Goal: Information Seeking & Learning: Learn about a topic

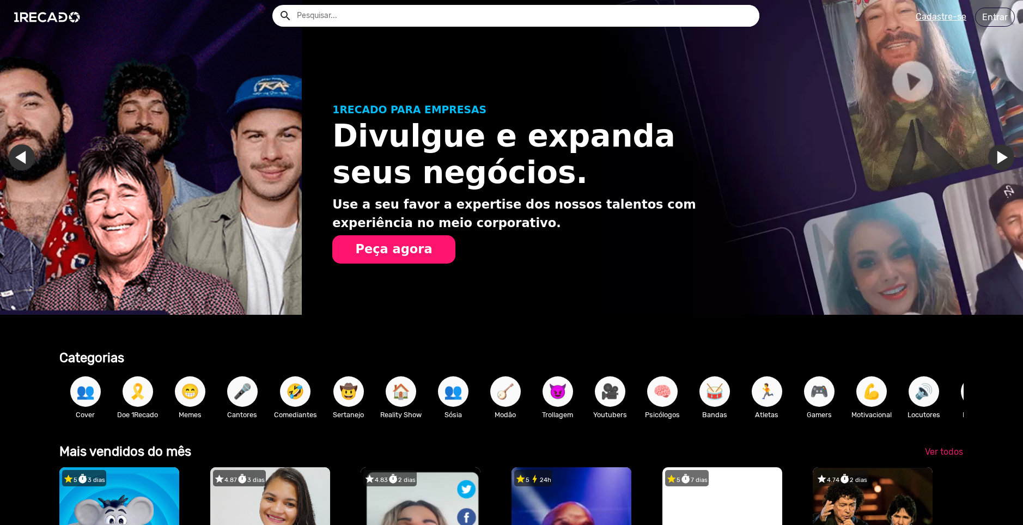
scroll to position [0, 1015]
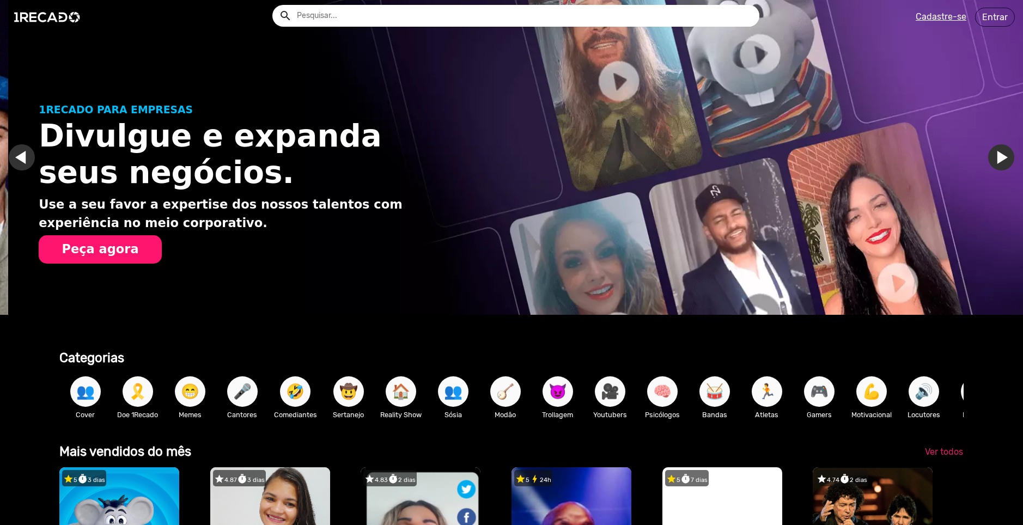
click at [25, 158] on link "Ir para o slide anterior" at bounding box center [30, 157] width 26 height 26
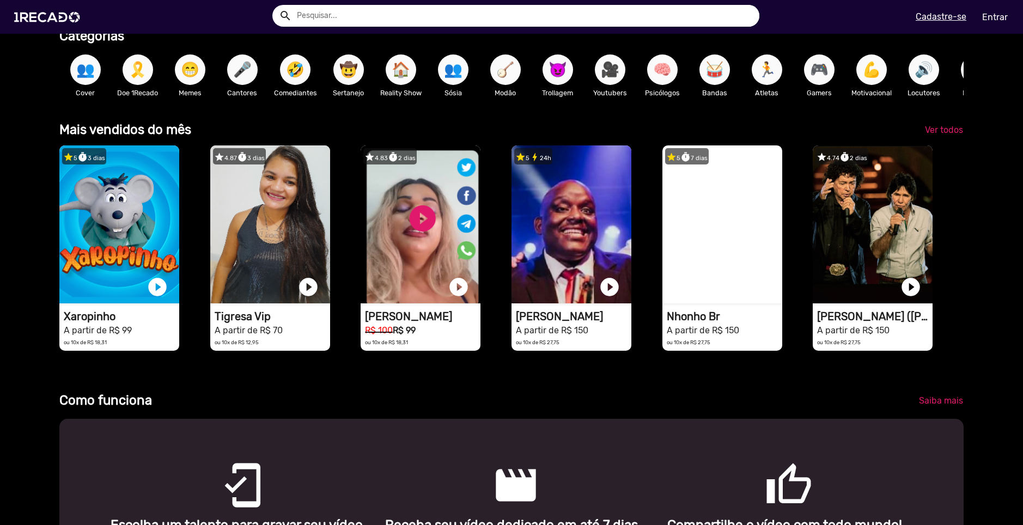
scroll to position [327, 0]
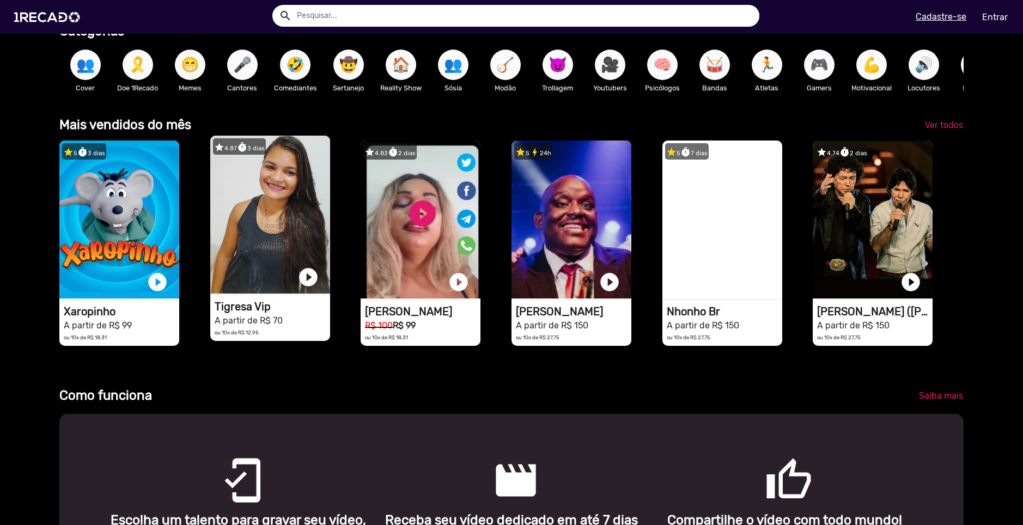
click at [251, 228] on video "1RECADO vídeos dedicados para fãs e empresas" at bounding box center [270, 215] width 120 height 158
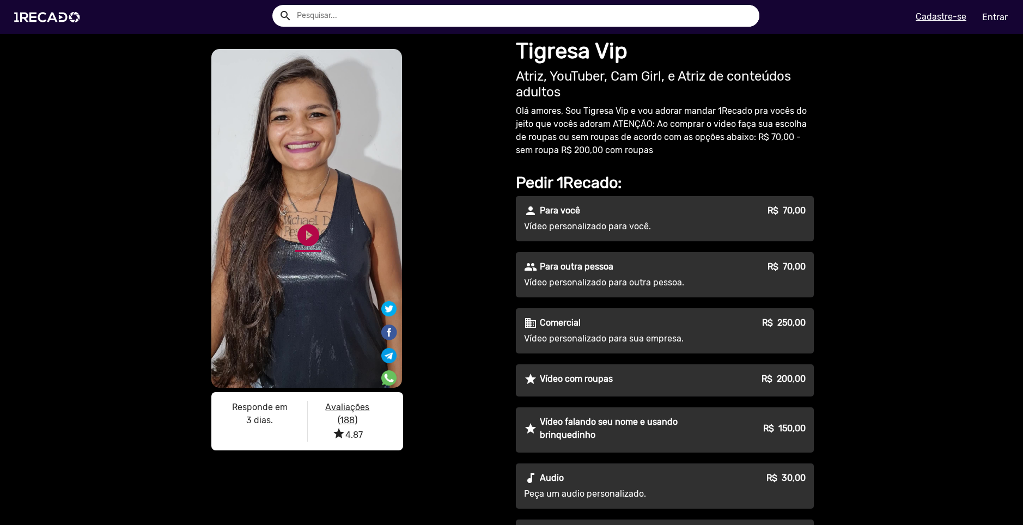
click at [301, 239] on link "play_circle_filled" at bounding box center [308, 235] width 26 height 26
click at [304, 240] on link "pause_circle" at bounding box center [308, 235] width 26 height 26
click at [594, 277] on p "Vídeo personalizado para outra pessoa." at bounding box center [622, 282] width 197 height 13
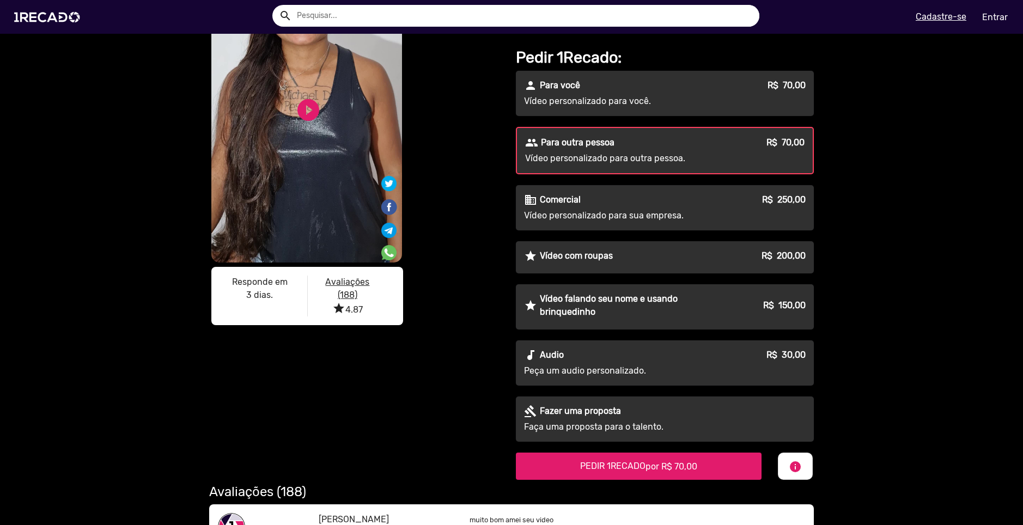
scroll to position [163, 0]
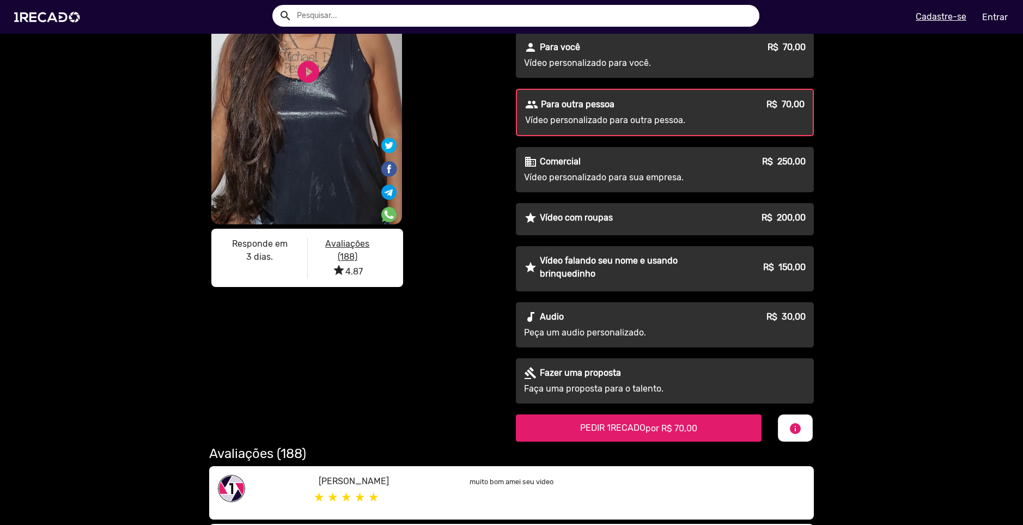
click at [682, 423] on span "por R$ 70,00" at bounding box center [672, 428] width 52 height 10
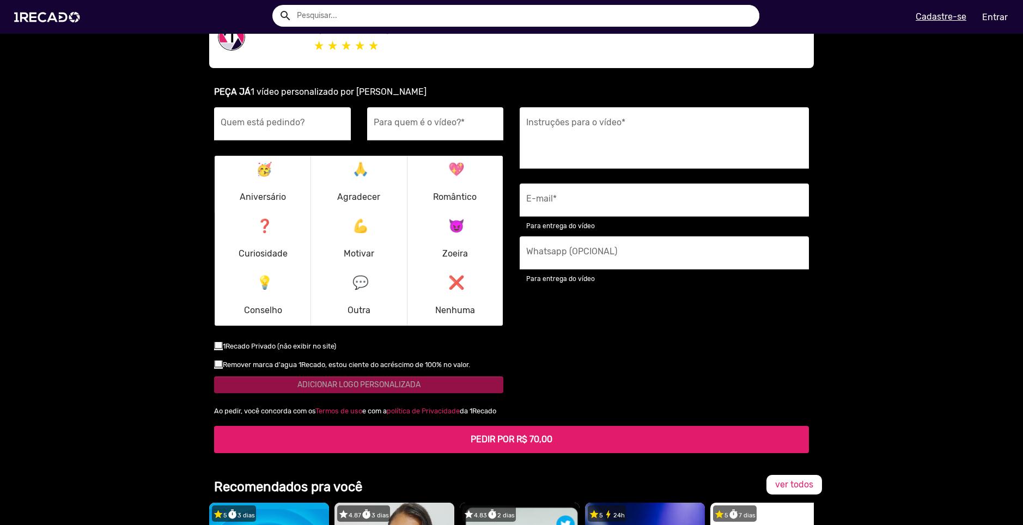
scroll to position [737, 0]
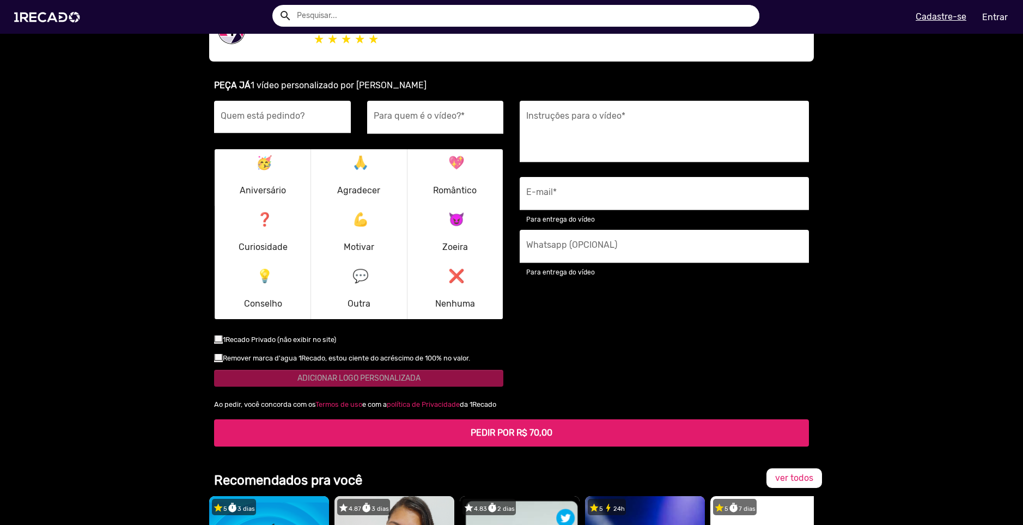
click at [299, 113] on input "Quem está pedindo?" at bounding box center [283, 120] width 124 height 14
drag, startPoint x: 259, startPoint y: 338, endPoint x: 335, endPoint y: 339, distance: 75.2
click at [335, 339] on div "1Recado Privado (não exibir no site)" at bounding box center [359, 342] width 306 height 19
click at [351, 342] on div "1Recado Privado (não exibir no site)" at bounding box center [359, 342] width 306 height 19
drag, startPoint x: 319, startPoint y: 359, endPoint x: 495, endPoint y: 358, distance: 176.0
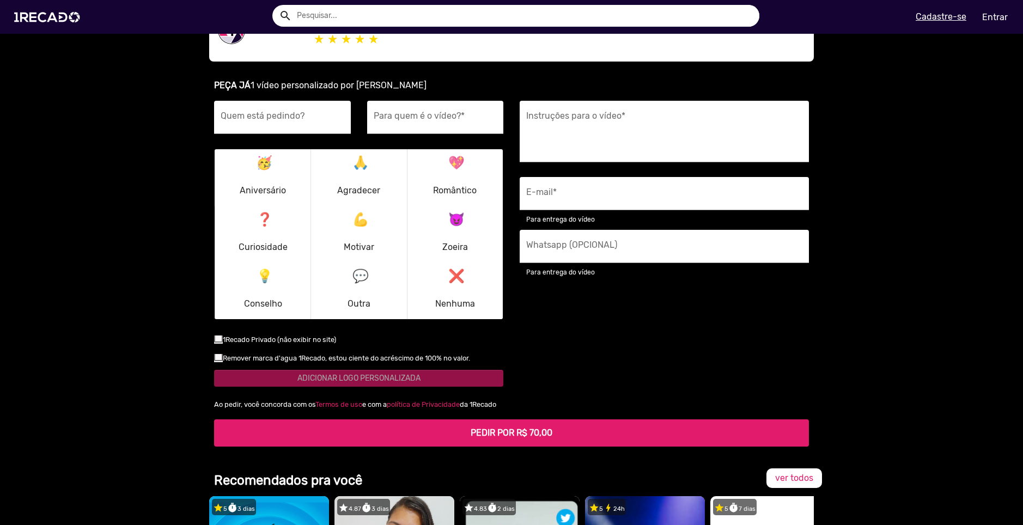
click at [495, 358] on div "Remover marca d'agua 1Recado, estou ciente do acréscimo de 100% no valor." at bounding box center [359, 361] width 306 height 19
click at [498, 358] on div "Remover marca d'agua 1Recado, estou ciente do acréscimo de 100% no valor." at bounding box center [359, 361] width 306 height 19
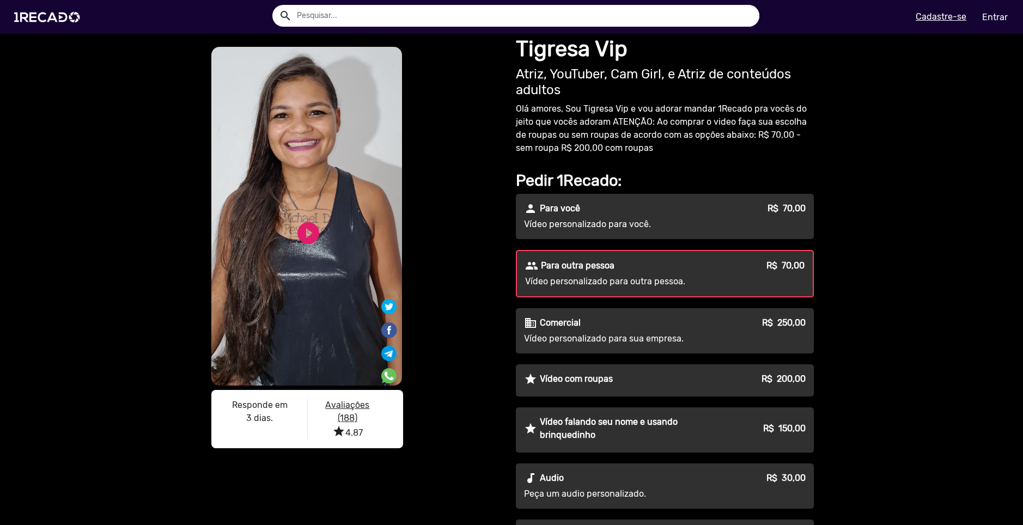
scroll to position [0, 0]
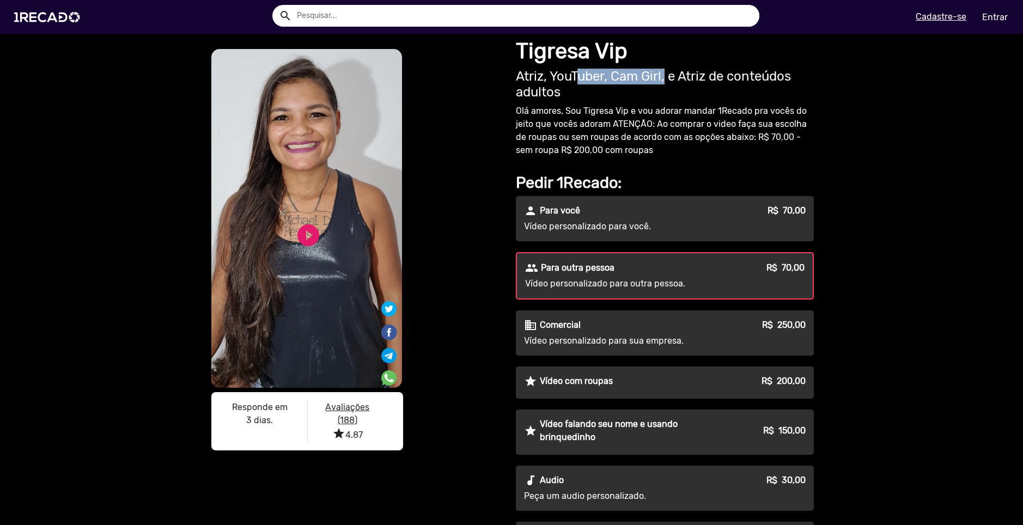
drag, startPoint x: 574, startPoint y: 72, endPoint x: 665, endPoint y: 82, distance: 92.1
click at [662, 80] on h2 "Atriz, YouTuber, Cam Girl, e Atriz de conteúdos adultos" at bounding box center [665, 85] width 298 height 32
click at [668, 87] on h2 "Atriz, YouTuber, Cam Girl, e Atriz de conteúdos adultos" at bounding box center [665, 85] width 298 height 32
click at [565, 113] on p "Olá amores, Sou Tigresa Vip e vou adorar mandar 1Recado pra vocês do jeito que …" at bounding box center [665, 131] width 298 height 52
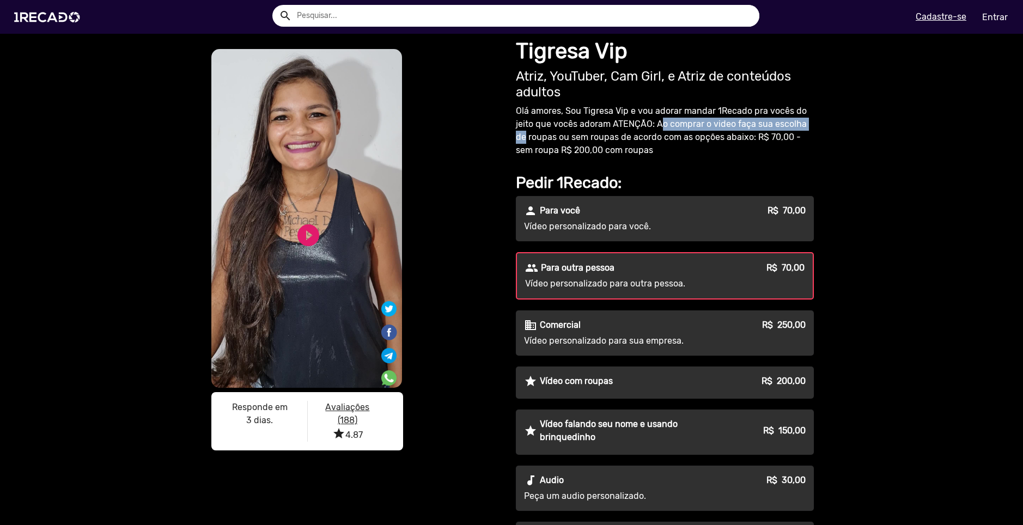
drag, startPoint x: 657, startPoint y: 124, endPoint x: 825, endPoint y: 119, distance: 168.5
click at [825, 119] on div "S1RECADO vídeos dedicados para fãs e empresas S1RECADO vídeos dedicados para fã…" at bounding box center [511, 419] width 1023 height 770
click at [841, 134] on div "S1RECADO vídeos dedicados para fãs e empresas S1RECADO vídeos dedicados para fã…" at bounding box center [511, 419] width 1023 height 770
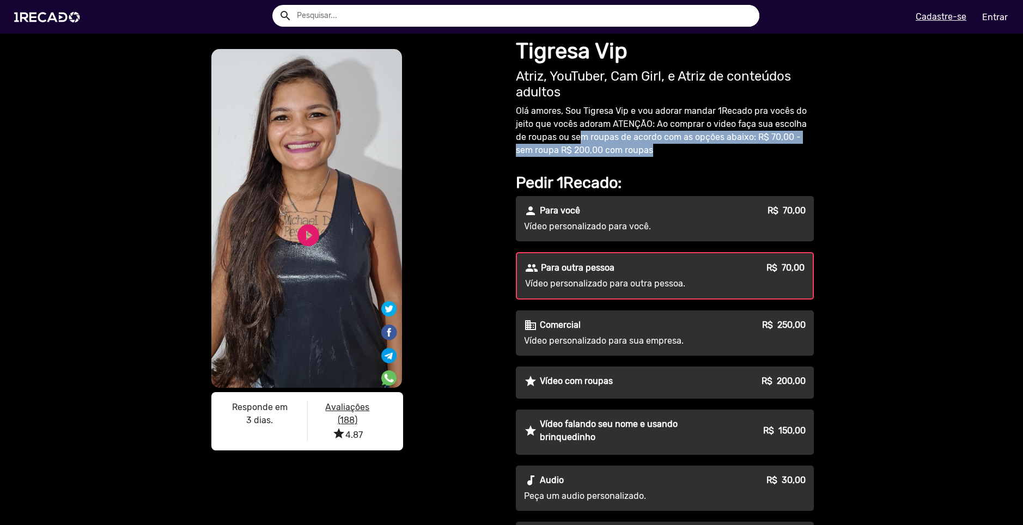
drag, startPoint x: 567, startPoint y: 136, endPoint x: 727, endPoint y: 145, distance: 159.9
click at [727, 145] on p "Olá amores, Sou Tigresa Vip e vou adorar mandar 1Recado pra vocês do jeito que …" at bounding box center [665, 131] width 298 height 52
click at [729, 147] on p "Olá amores, Sou Tigresa Vip e vou adorar mandar 1Recado pra vocês do jeito que …" at bounding box center [665, 131] width 298 height 52
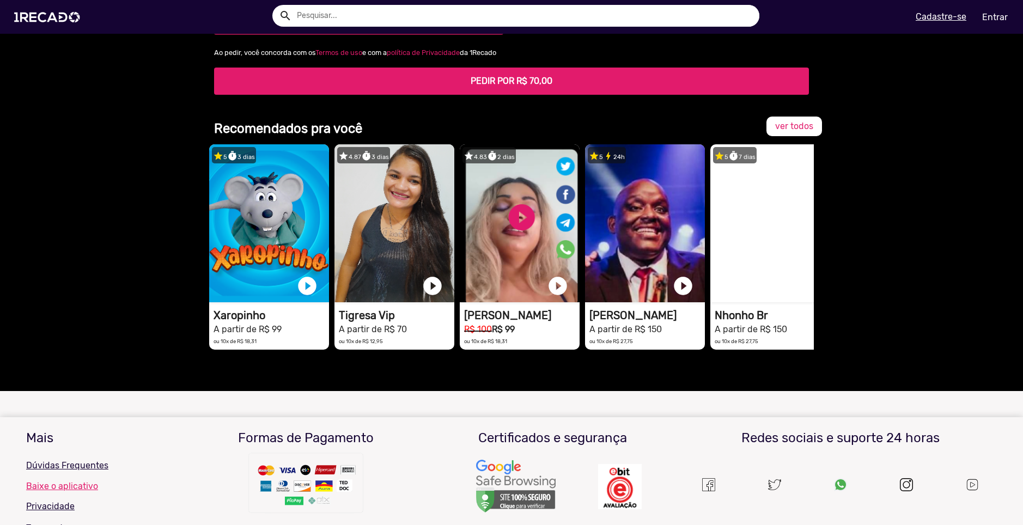
scroll to position [1090, 0]
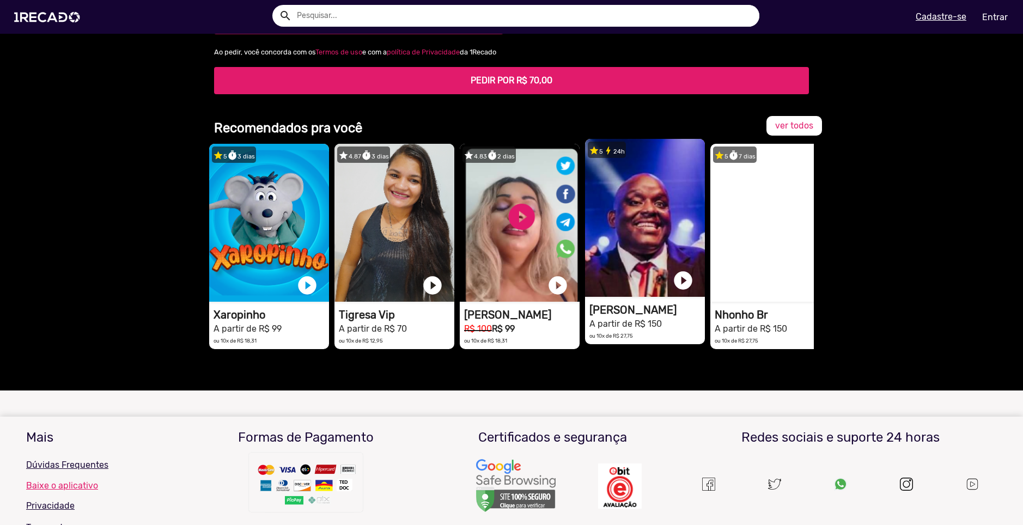
click at [656, 241] on video "1RECADO vídeos dedicados para fãs e empresas" at bounding box center [645, 218] width 120 height 158
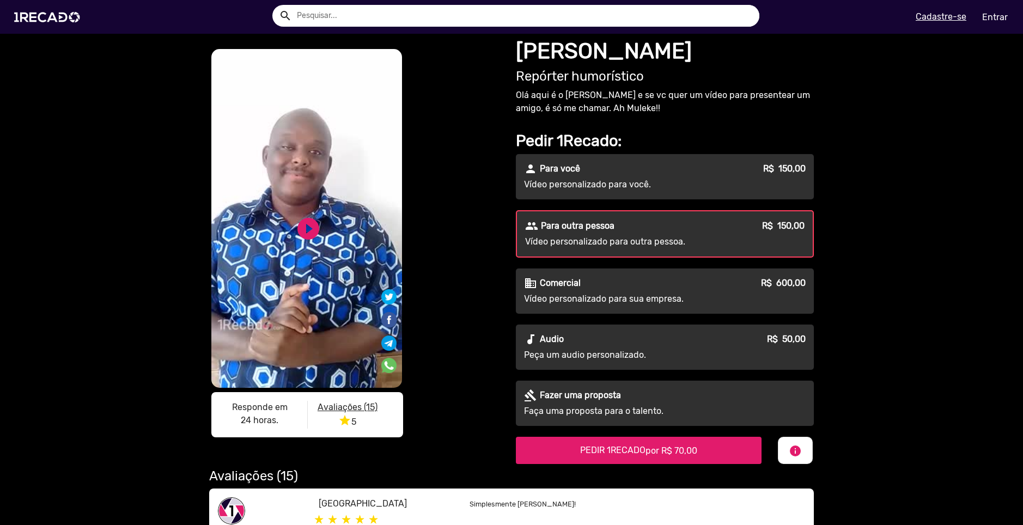
click at [364, 408] on u "Avaliações (15)" at bounding box center [348, 407] width 60 height 10
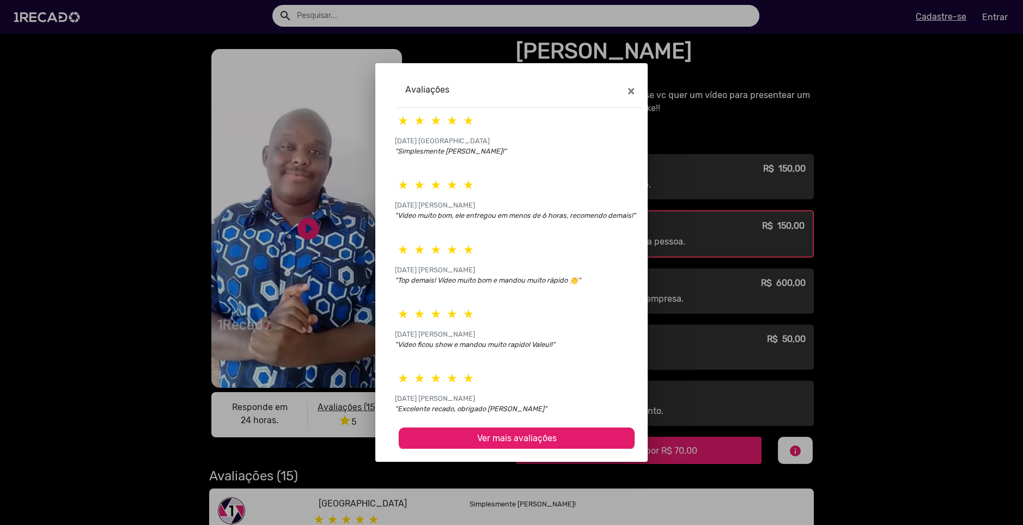
scroll to position [13, 0]
click at [622, 88] on button "×" at bounding box center [631, 91] width 25 height 31
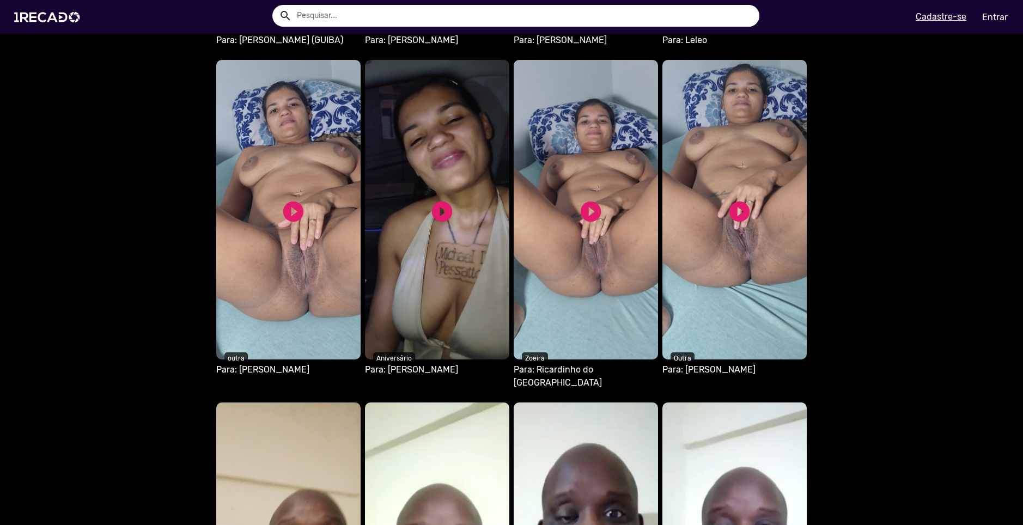
scroll to position [981, 0]
click at [298, 199] on link "play_circle_filled" at bounding box center [293, 211] width 25 height 25
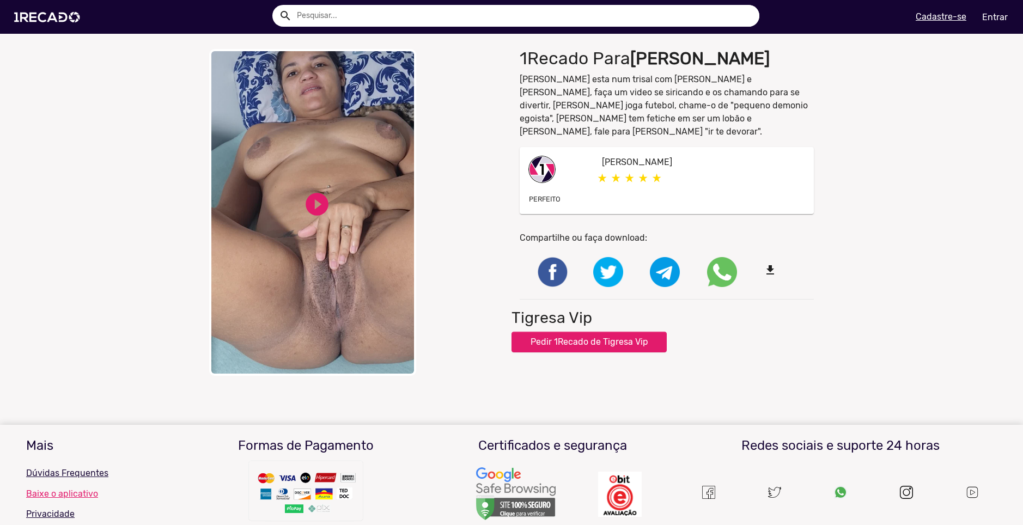
click at [328, 211] on video "Your browser does not support HTML5 video." at bounding box center [312, 212] width 207 height 327
click at [466, 101] on div "close Your browser does not support HTML5 video. pause_circle pause_circle" at bounding box center [356, 212] width 294 height 327
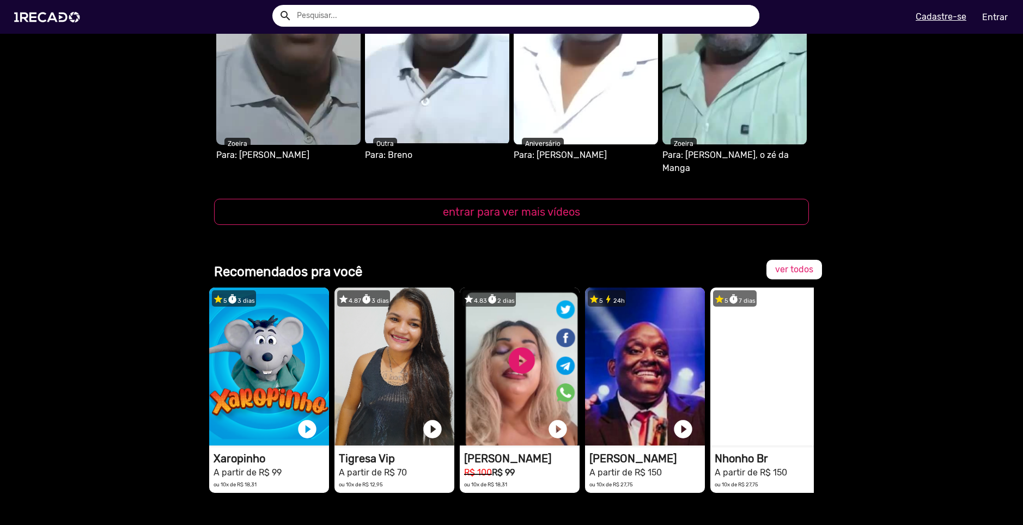
scroll to position [1199, 0]
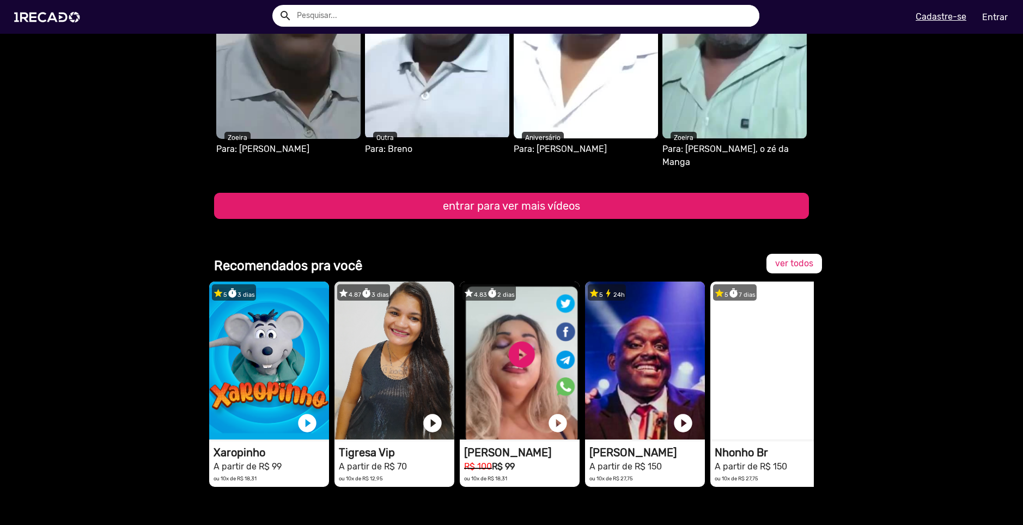
click at [511, 193] on button "entrar para ver mais vídeos" at bounding box center [511, 206] width 595 height 26
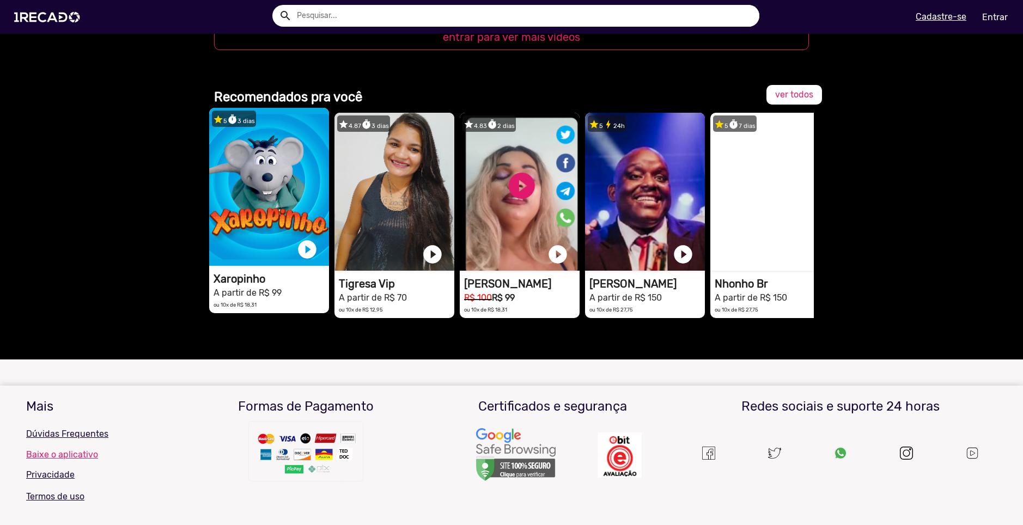
scroll to position [1362, 0]
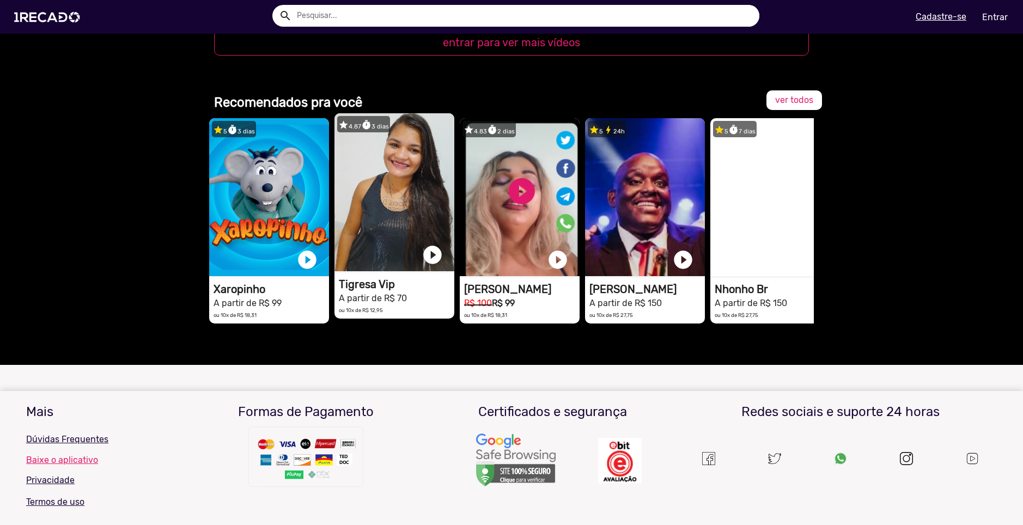
click at [393, 162] on video "1RECADO vídeos dedicados para fãs e empresas" at bounding box center [395, 192] width 120 height 158
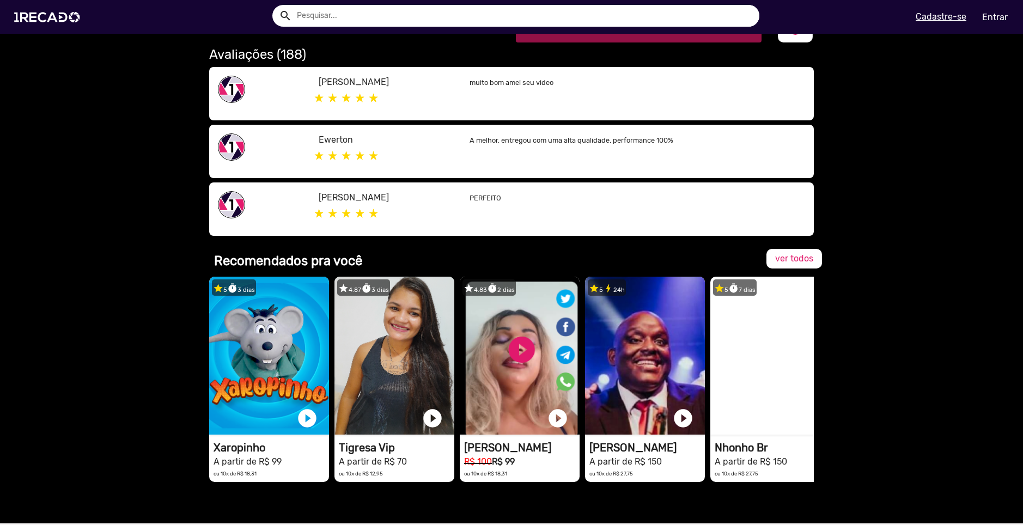
scroll to position [548, 0]
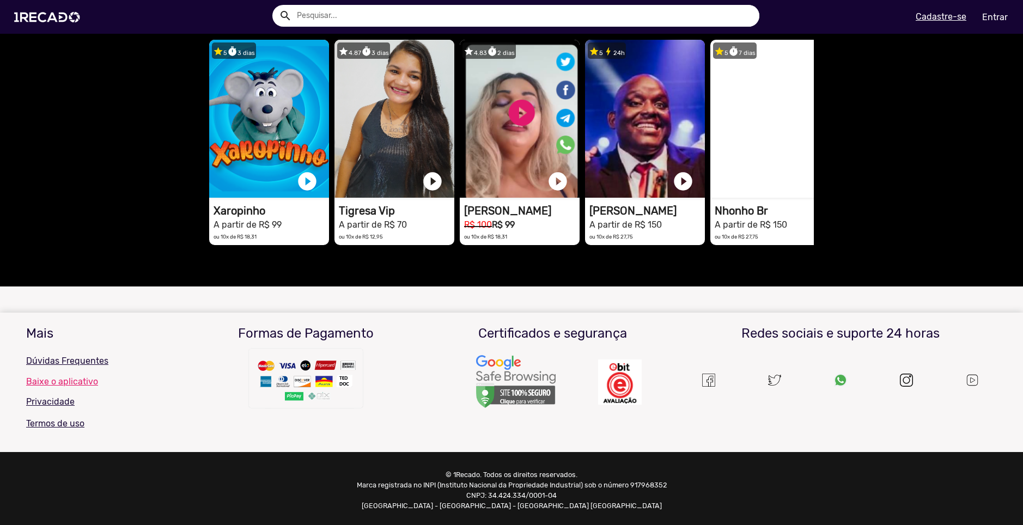
scroll to position [820, 0]
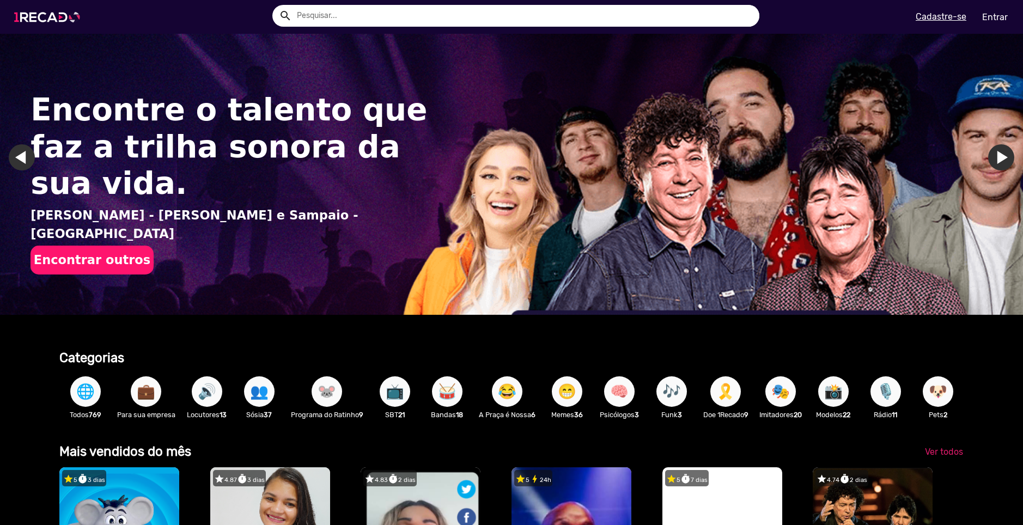
scroll to position [109, 0]
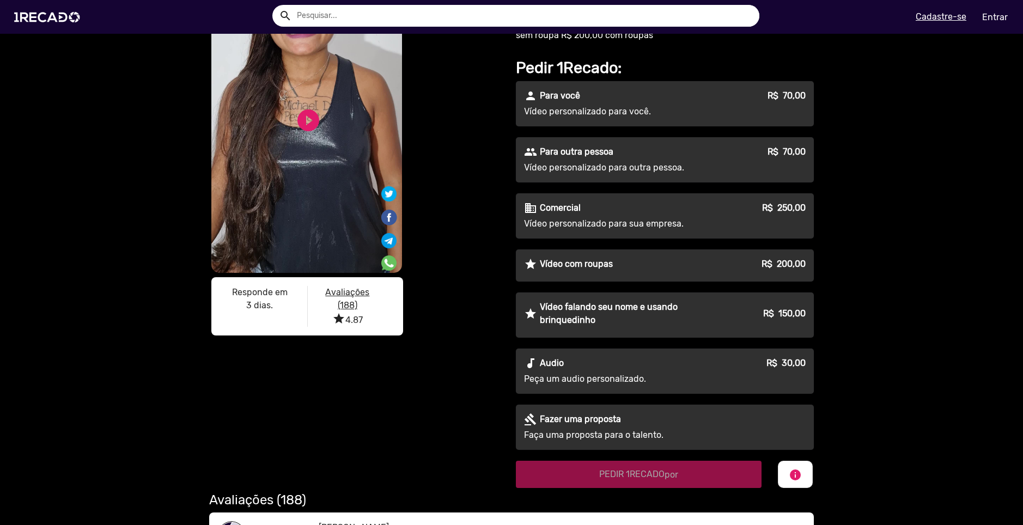
scroll to position [112, 0]
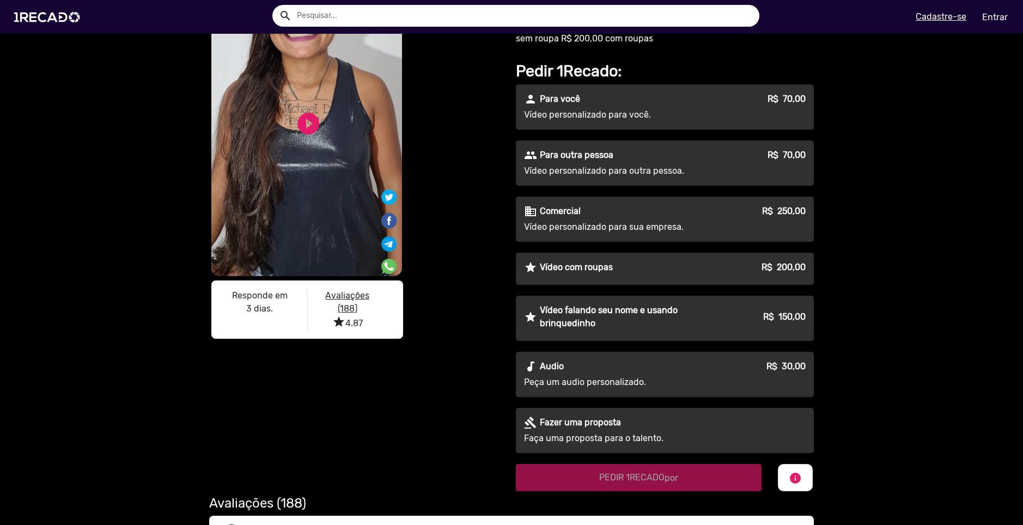
click at [640, 155] on div "people Para outra pessoa R$ 70,00" at bounding box center [665, 155] width 282 height 13
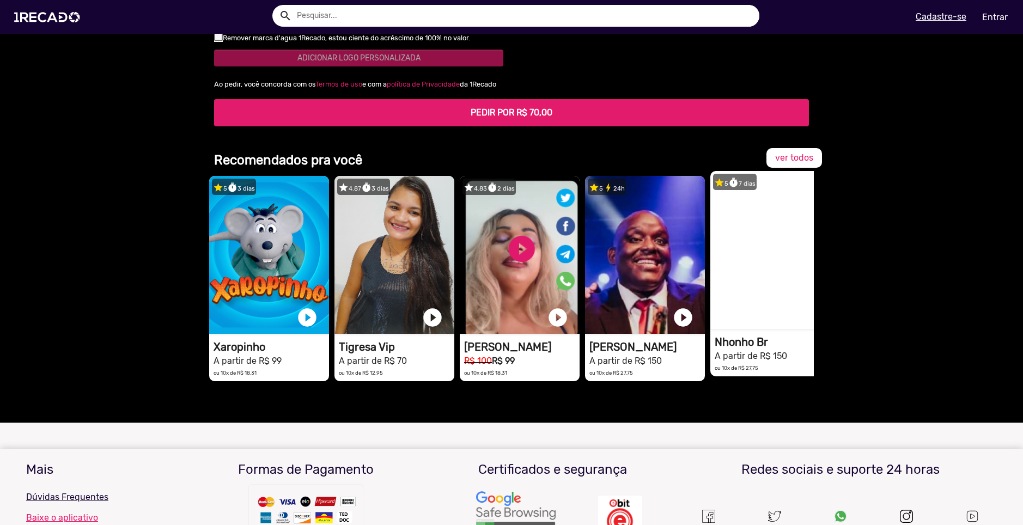
scroll to position [1038, 0]
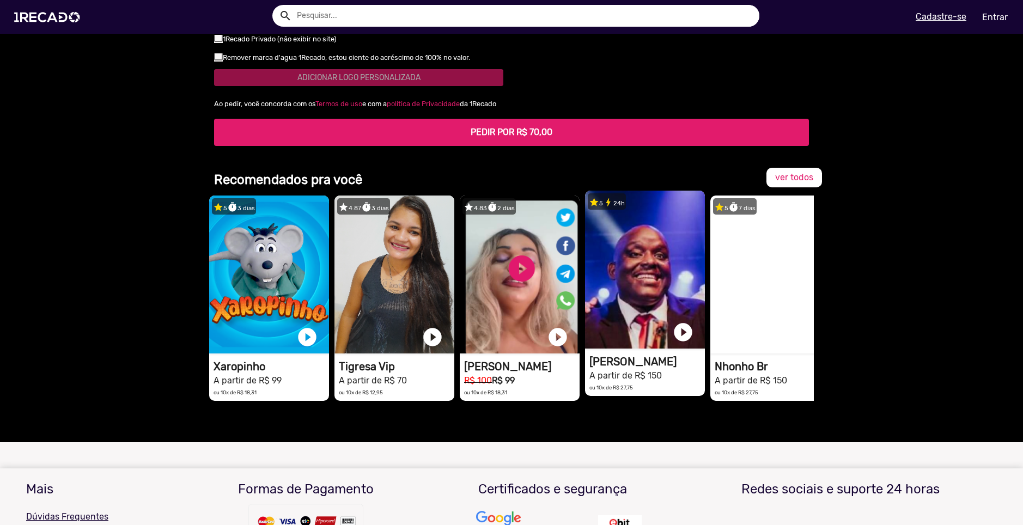
click at [657, 307] on video "1RECADO vídeos dedicados para fãs e empresas" at bounding box center [645, 270] width 120 height 158
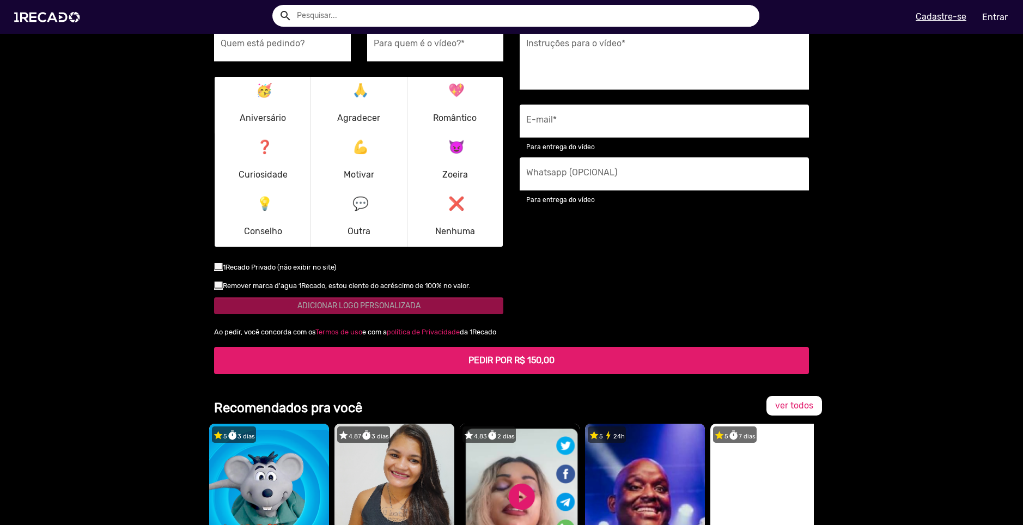
scroll to position [1580, 0]
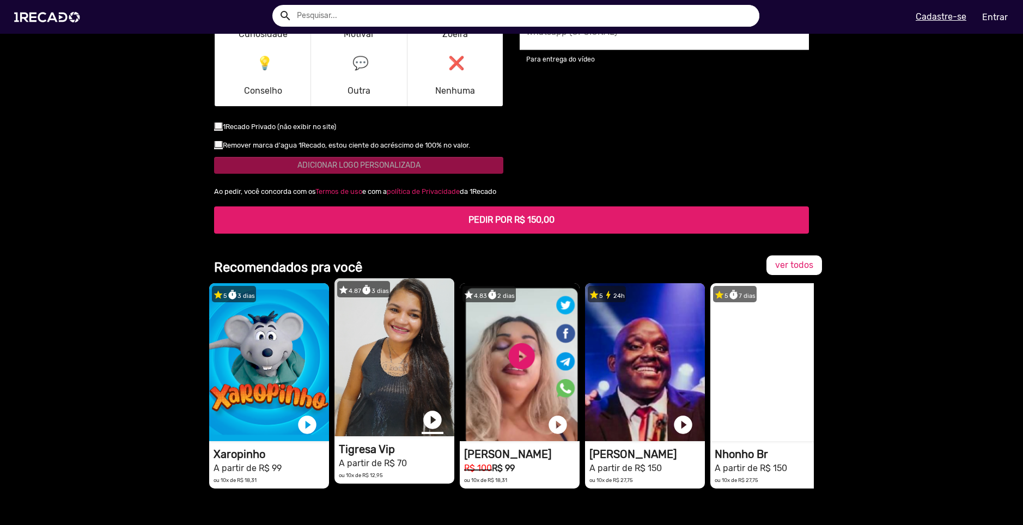
click at [430, 426] on link "play_circle_filled" at bounding box center [433, 420] width 22 height 22
click at [410, 383] on video "1RECADO vídeos dedicados para fãs e empresas" at bounding box center [395, 357] width 120 height 158
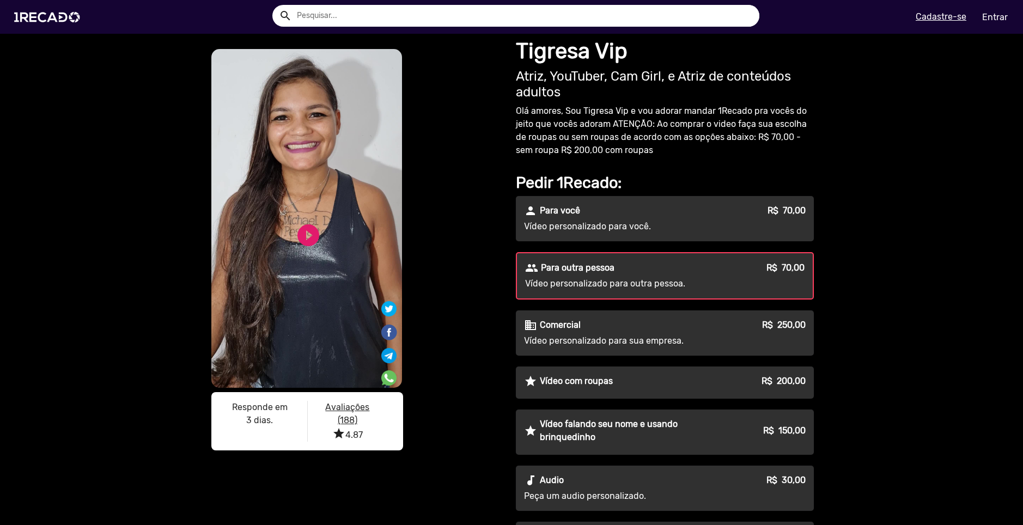
click at [347, 418] on u "Avaliações (188)" at bounding box center [347, 413] width 44 height 23
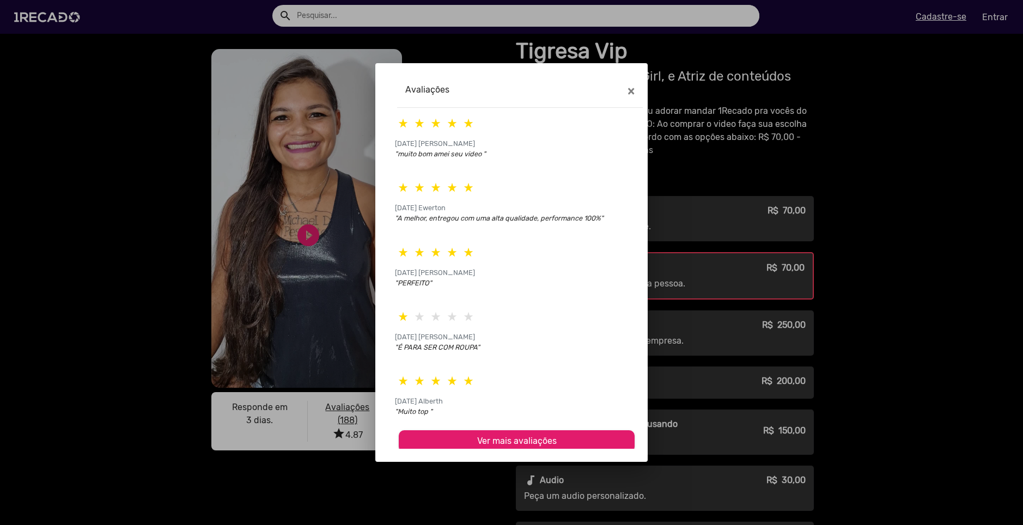
scroll to position [3, 0]
click at [634, 90] on span "×" at bounding box center [631, 90] width 7 height 15
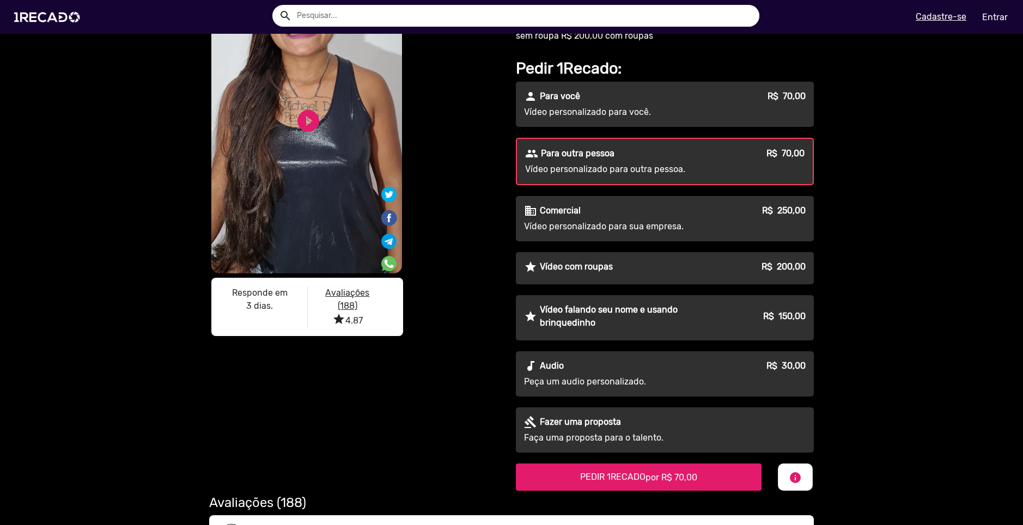
scroll to position [54, 0]
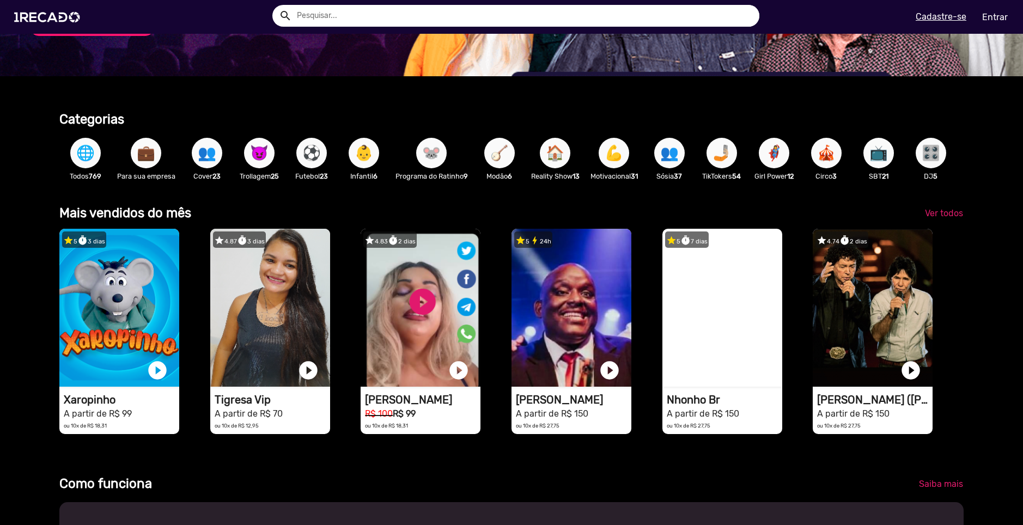
scroll to position [272, 0]
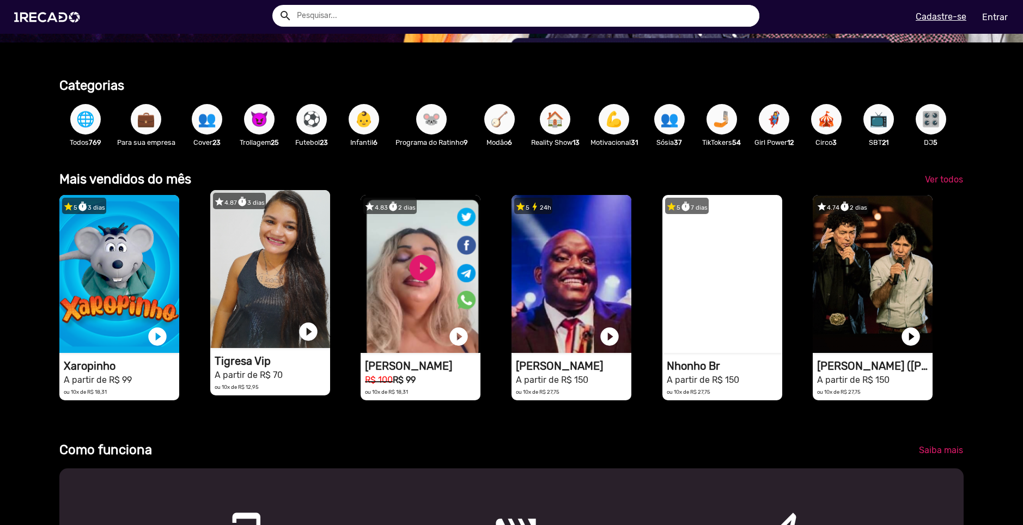
click at [312, 292] on video "1RECADO vídeos dedicados para fãs e empresas" at bounding box center [270, 269] width 120 height 158
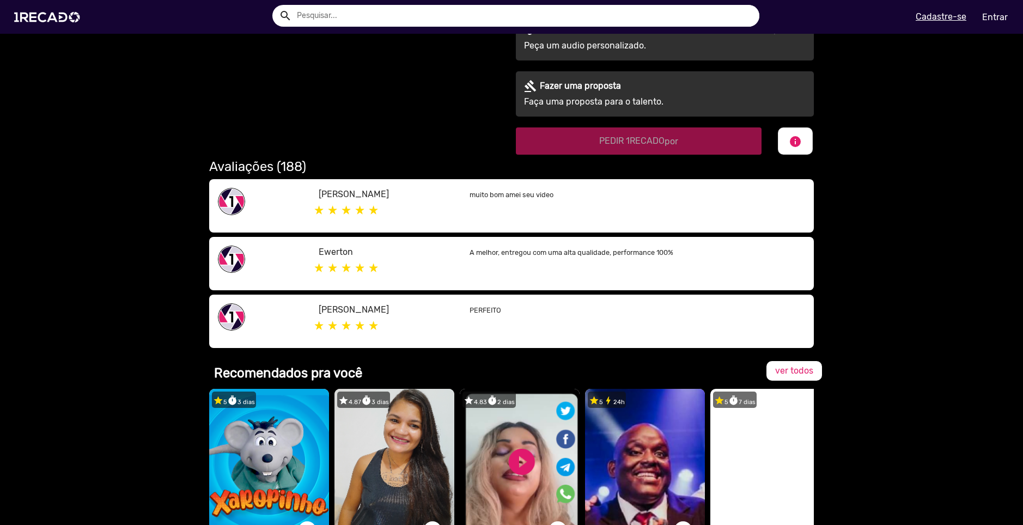
scroll to position [763, 0]
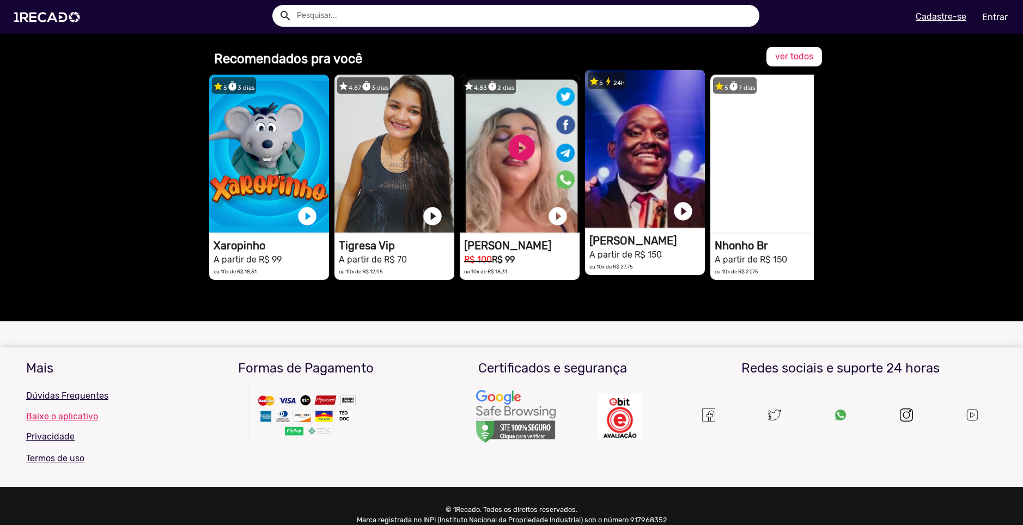
click at [598, 192] on video "1RECADO vídeos dedicados para fãs e empresas" at bounding box center [645, 149] width 120 height 158
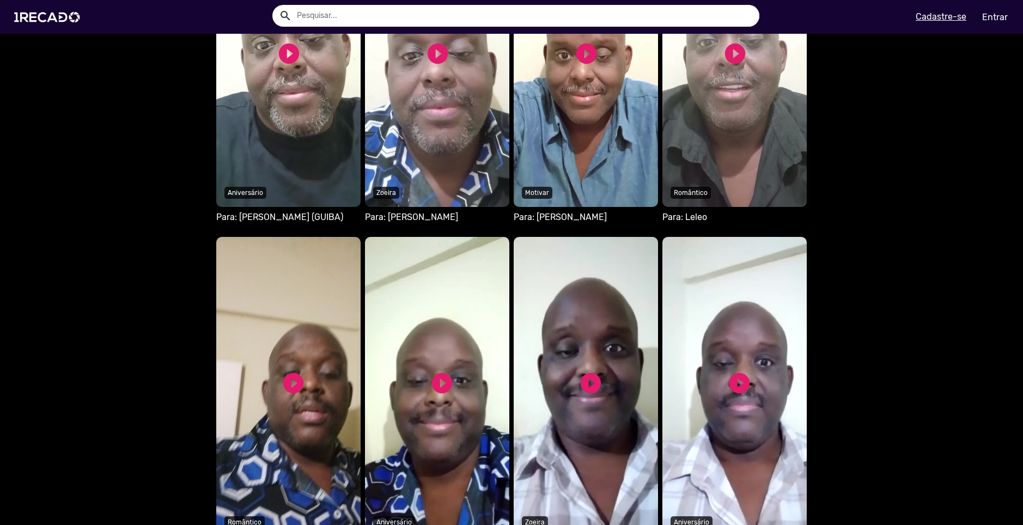
scroll to position [742, 0]
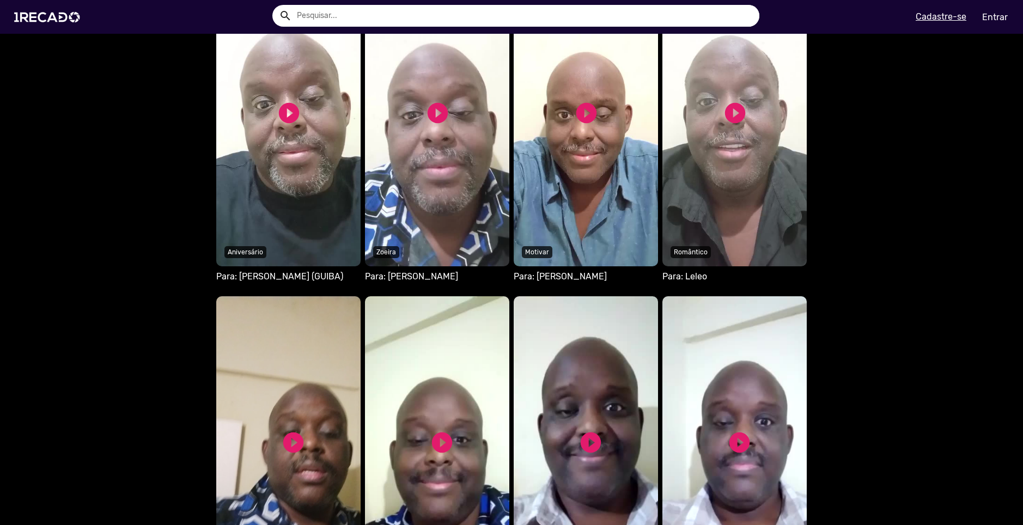
click at [477, 225] on video "Seu navegador não reproduz vídeo em HTML5" at bounding box center [437, 117] width 144 height 300
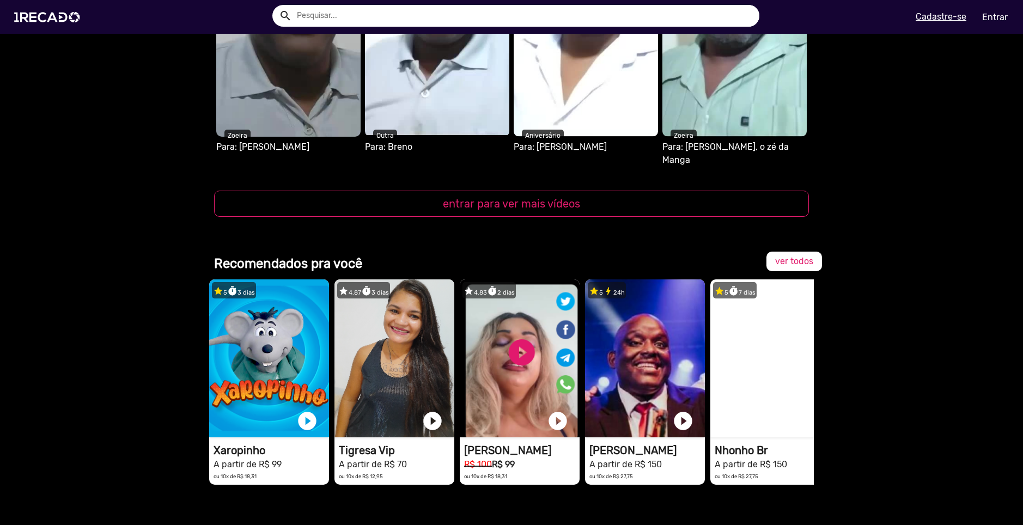
scroll to position [1253, 0]
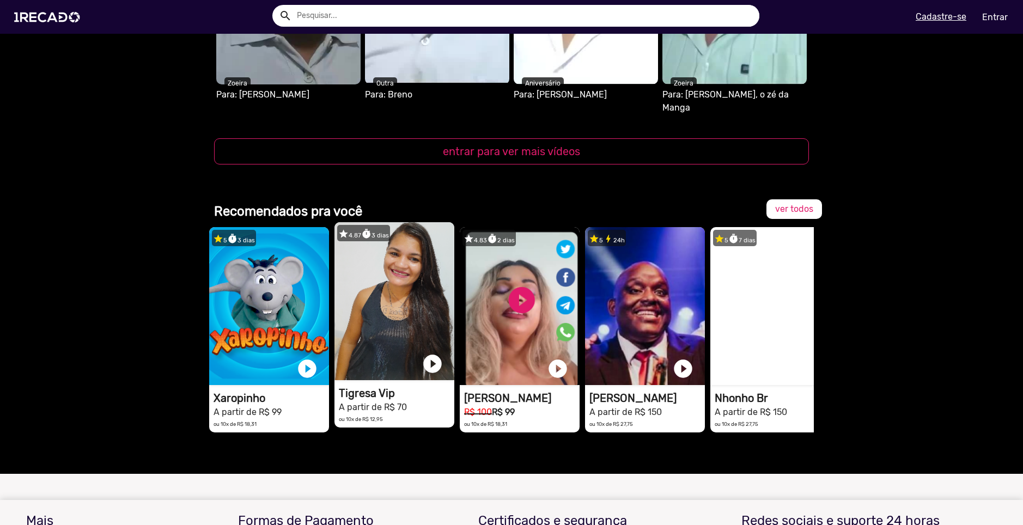
click at [414, 290] on video "1RECADO vídeos dedicados para fãs e empresas" at bounding box center [395, 301] width 120 height 158
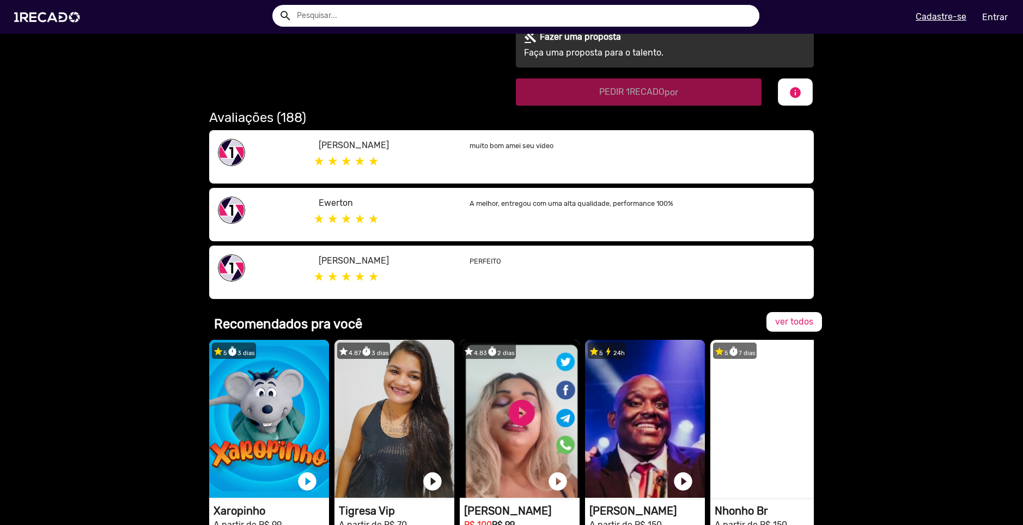
scroll to position [490, 0]
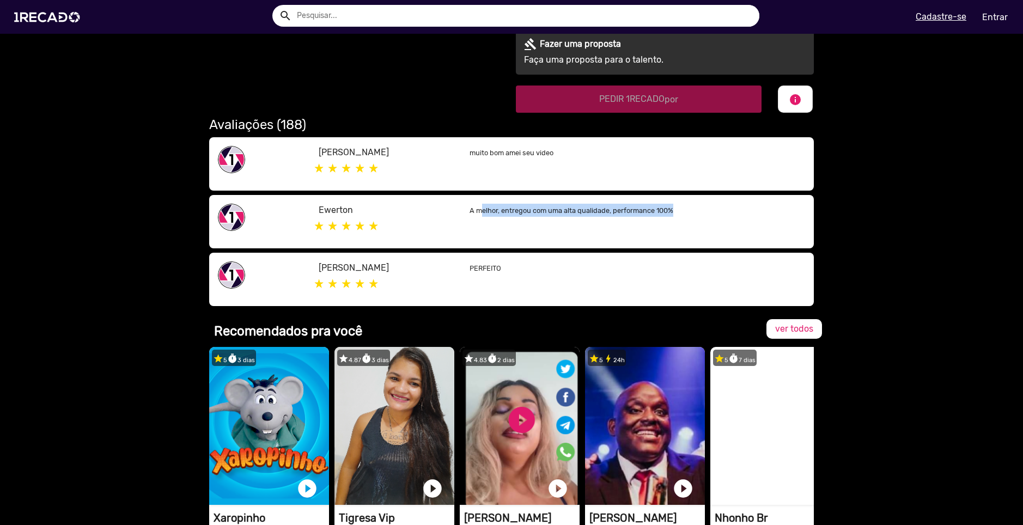
drag, startPoint x: 478, startPoint y: 209, endPoint x: 672, endPoint y: 210, distance: 194.0
click at [672, 210] on p "A melhor, entregou com uma alta qualidade, performance 100%" at bounding box center [638, 210] width 336 height 13
click at [675, 243] on div "Ewerton A melhor, entregou com uma alta qualidade, performance 100%" at bounding box center [511, 221] width 605 height 53
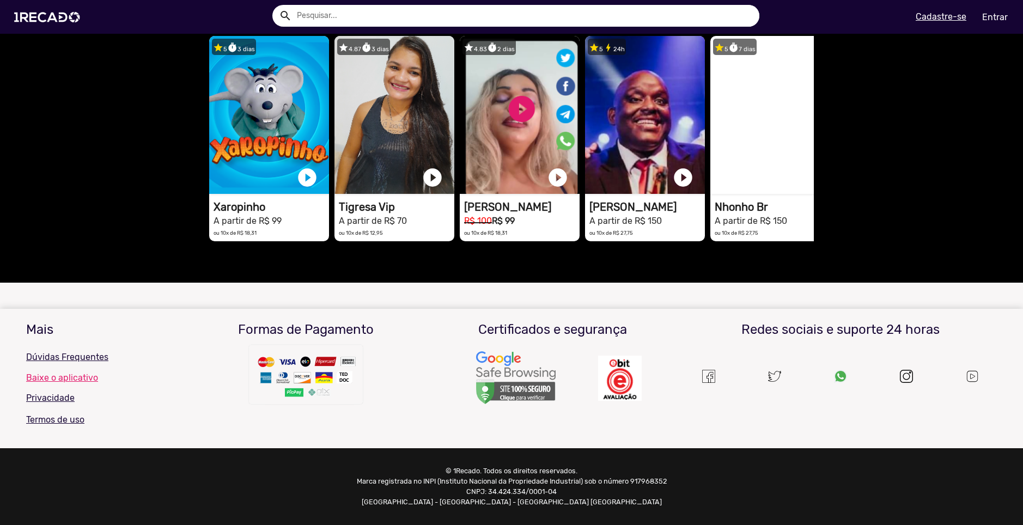
scroll to position [817, 0]
click at [424, 277] on mat-sidenav-content "S1RECADO vídeos dedicados para fãs e empresas S1RECADO vídeos dedicados para fã…" at bounding box center [511, 262] width 1023 height 525
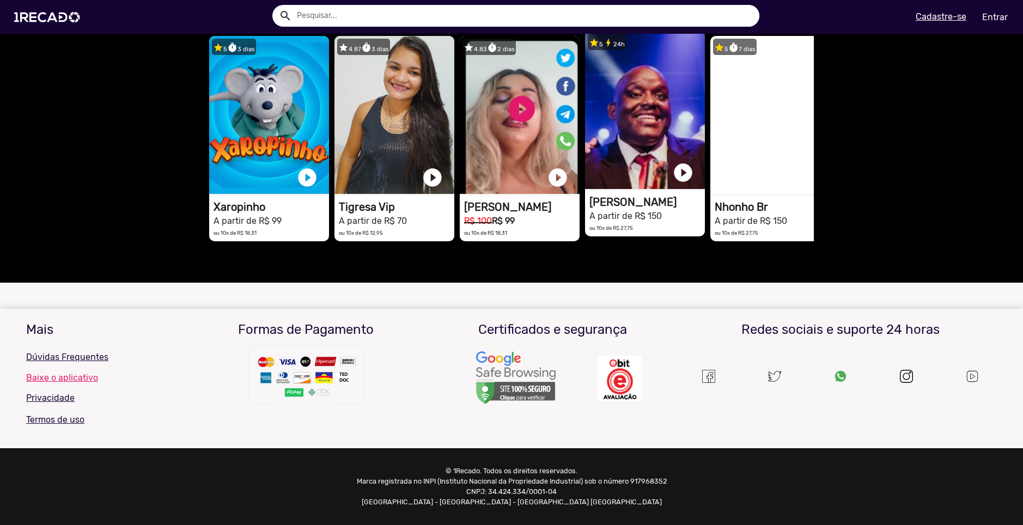
click at [635, 163] on video "1RECADO vídeos dedicados para fãs e empresas" at bounding box center [645, 110] width 120 height 158
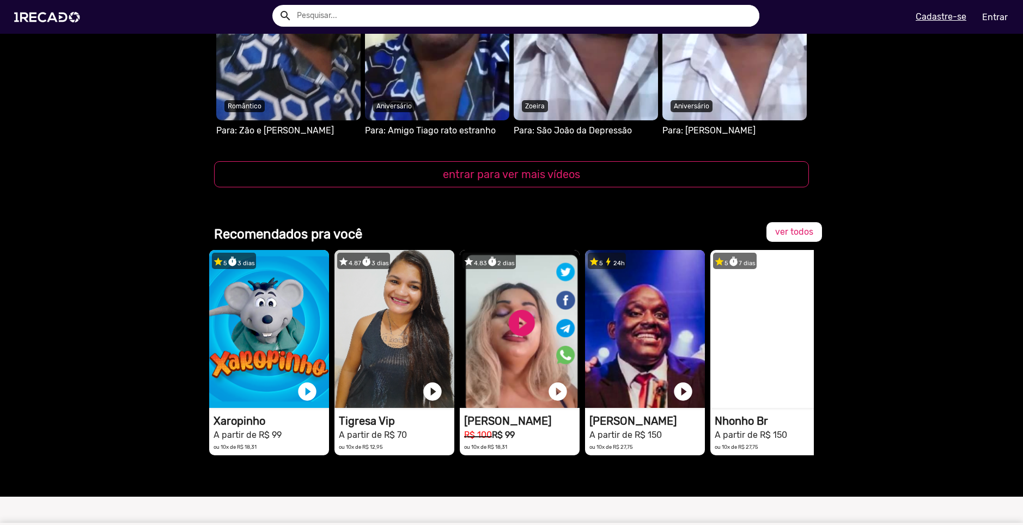
scroll to position [1253, 0]
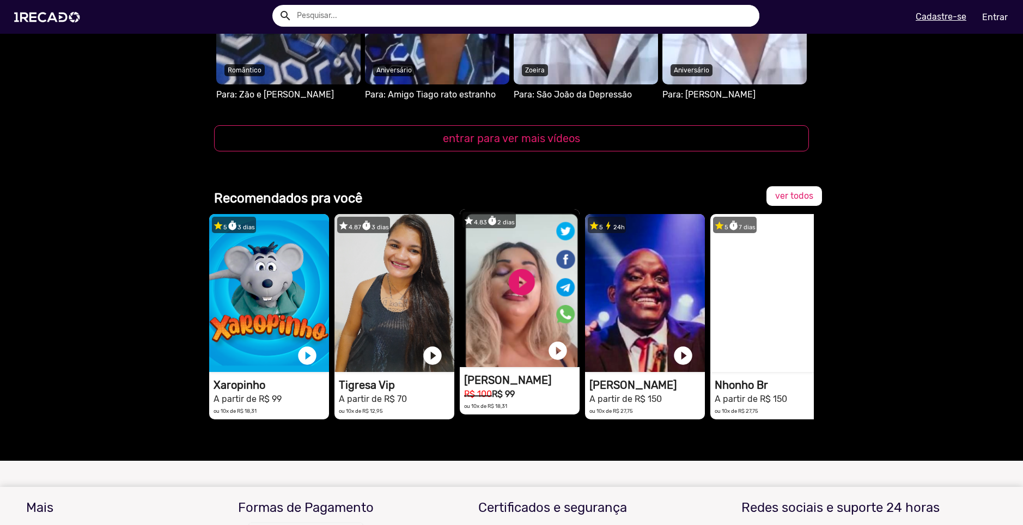
click at [494, 283] on video "1RECADO vídeos dedicados para fãs e empresas" at bounding box center [520, 288] width 120 height 158
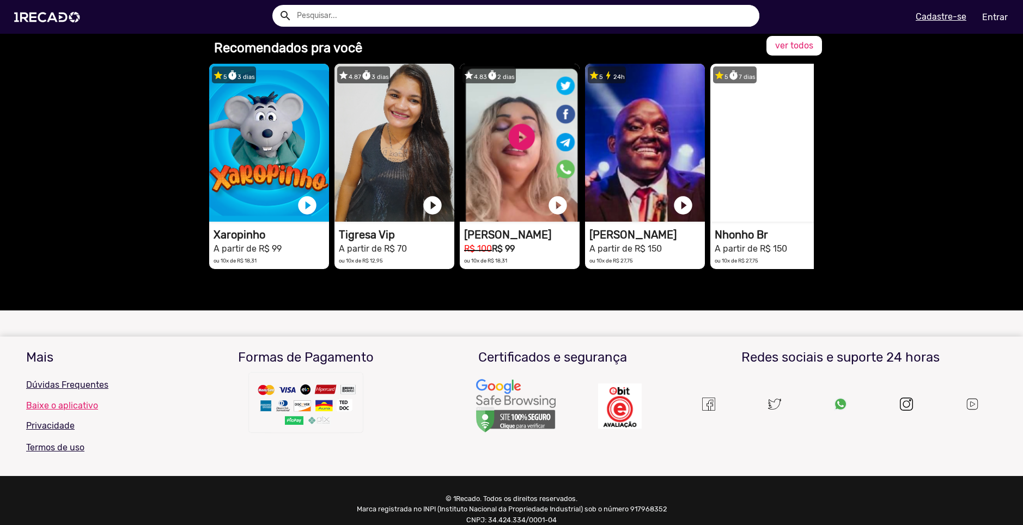
scroll to position [1530, 0]
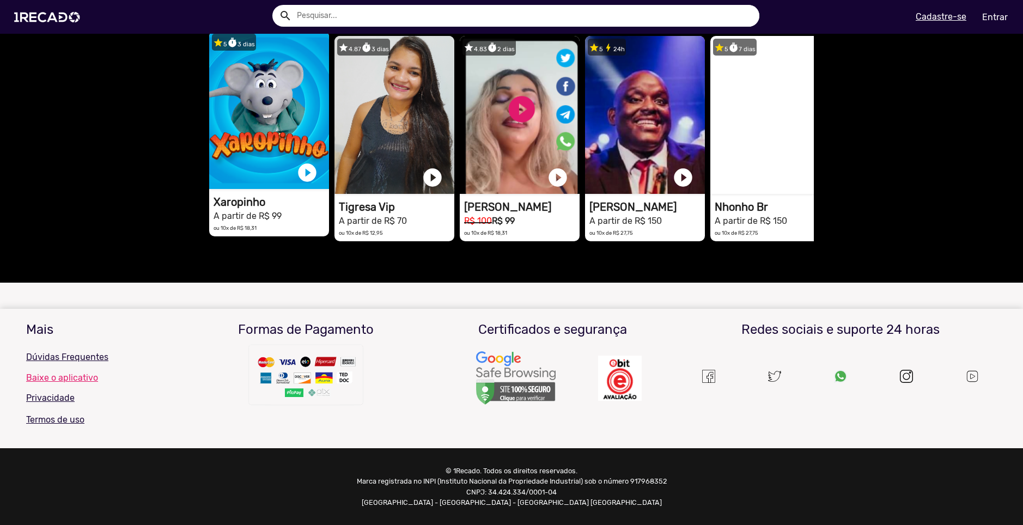
click at [264, 154] on video "1RECADO vídeos dedicados para fãs e empresas" at bounding box center [269, 110] width 120 height 158
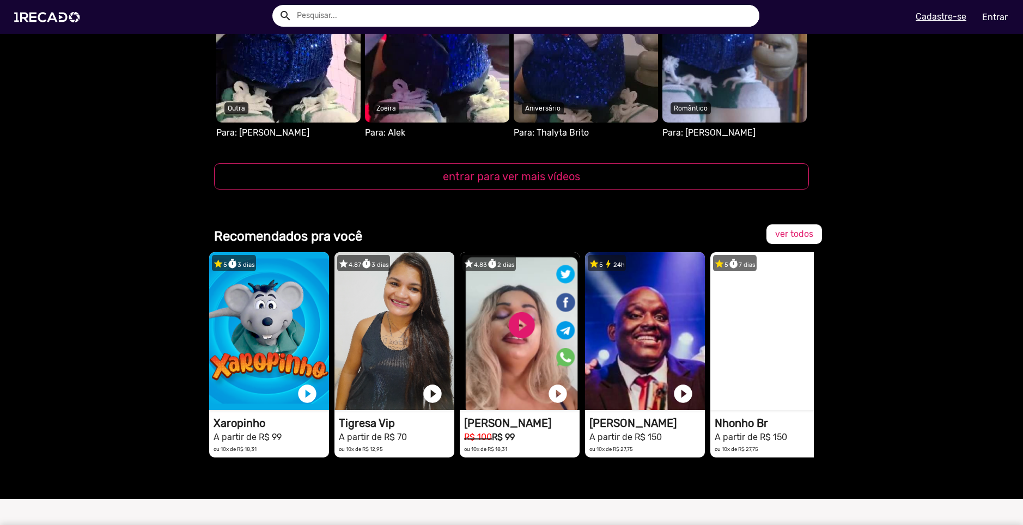
scroll to position [1212, 0]
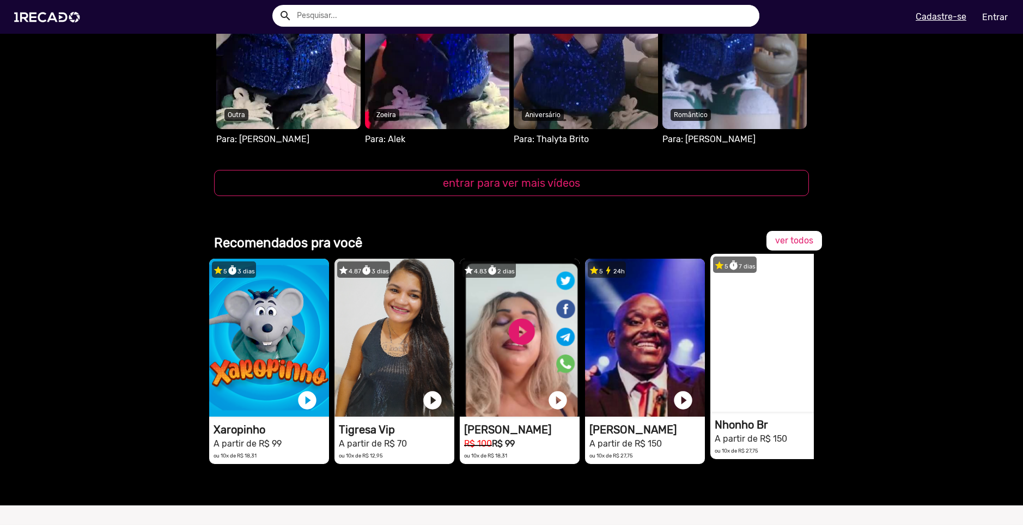
click at [799, 337] on video "1RECADO vídeos dedicados para fãs e empresas" at bounding box center [771, 333] width 120 height 158
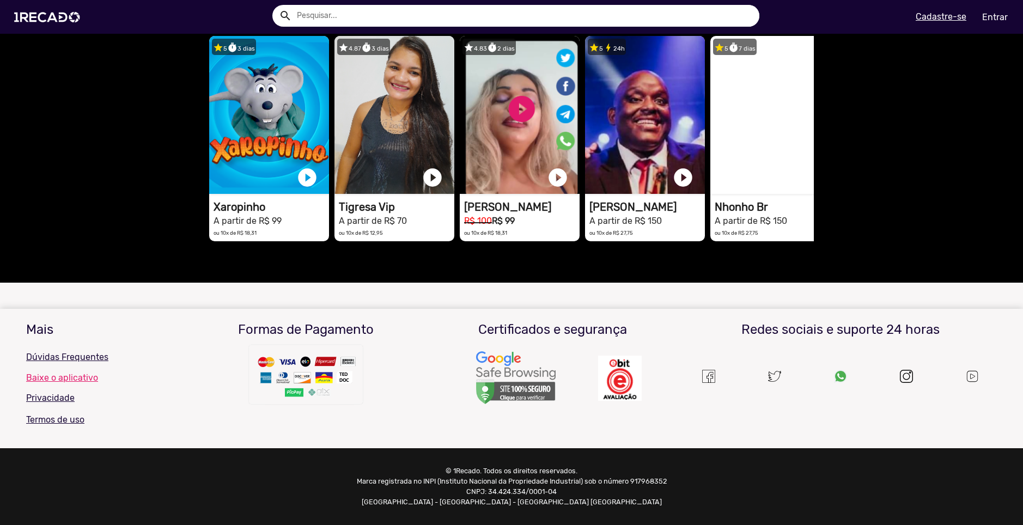
scroll to position [661, 0]
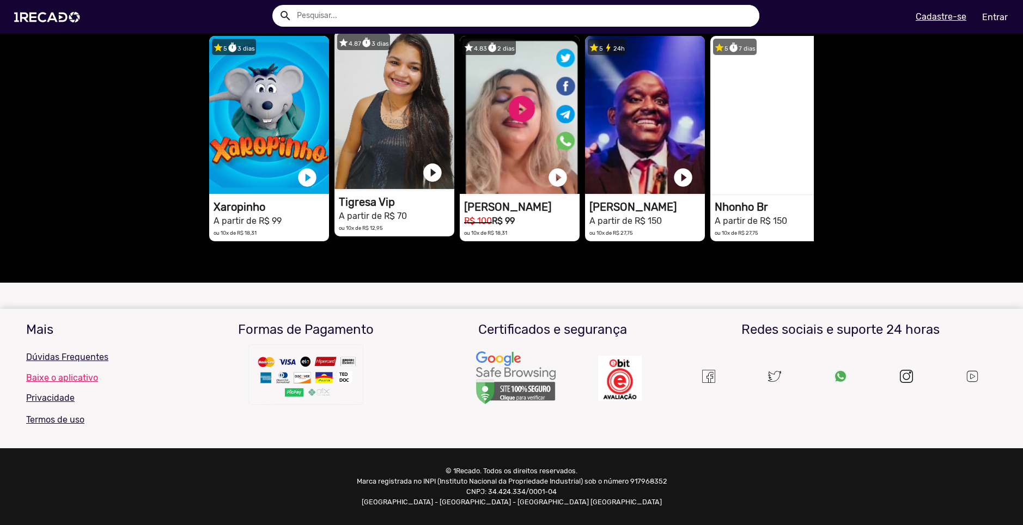
click at [406, 126] on video "1RECADO vídeos dedicados para fãs e empresas" at bounding box center [395, 110] width 120 height 158
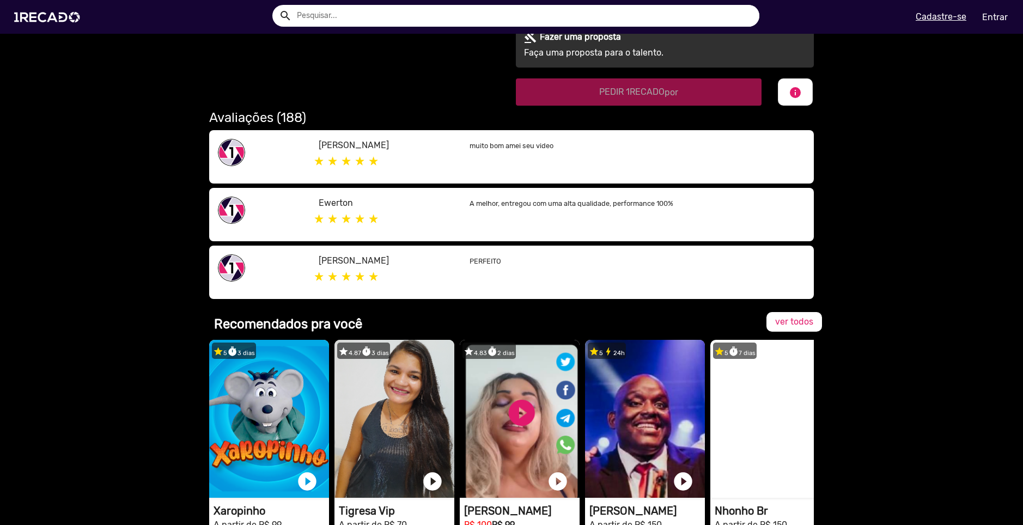
scroll to position [493, 0]
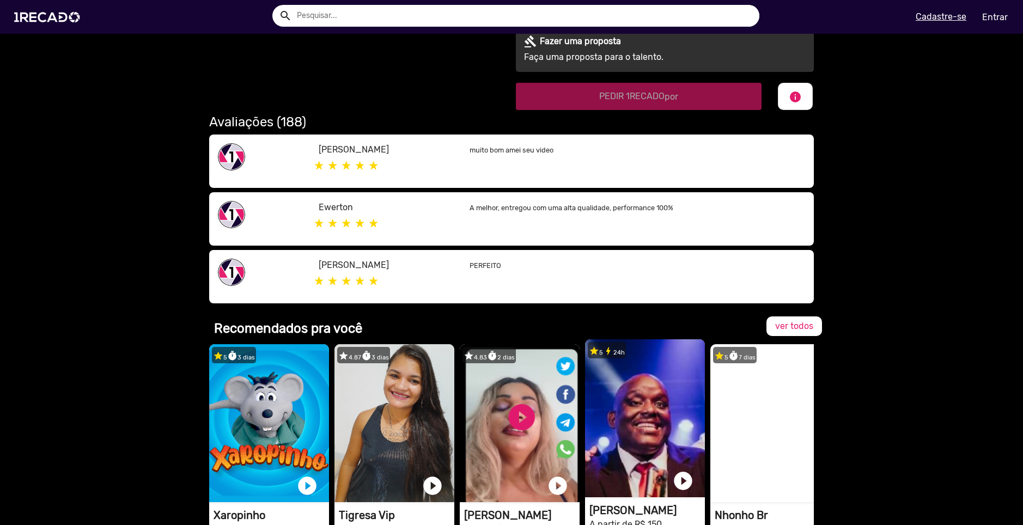
click at [650, 384] on video "1RECADO vídeos dedicados para fãs e empresas" at bounding box center [645, 419] width 120 height 158
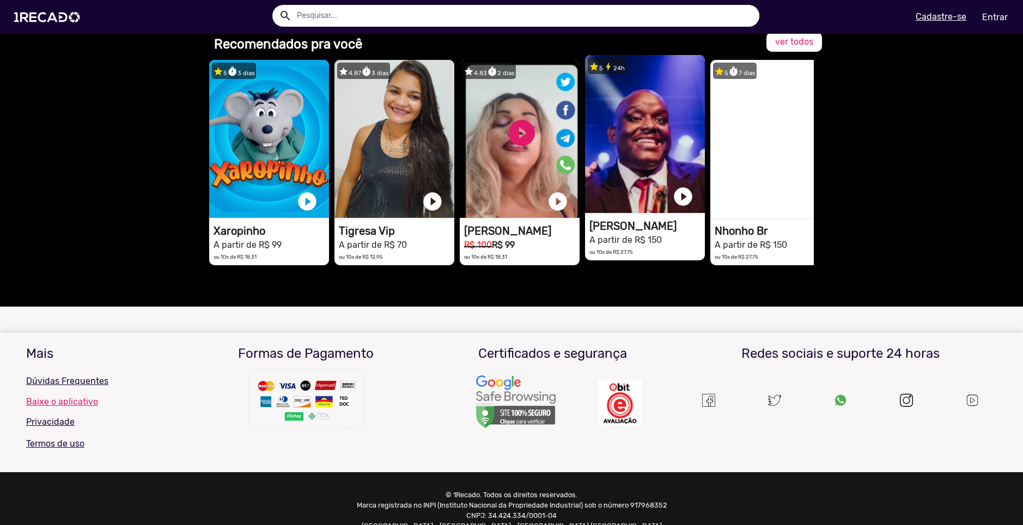
scroll to position [1450, 0]
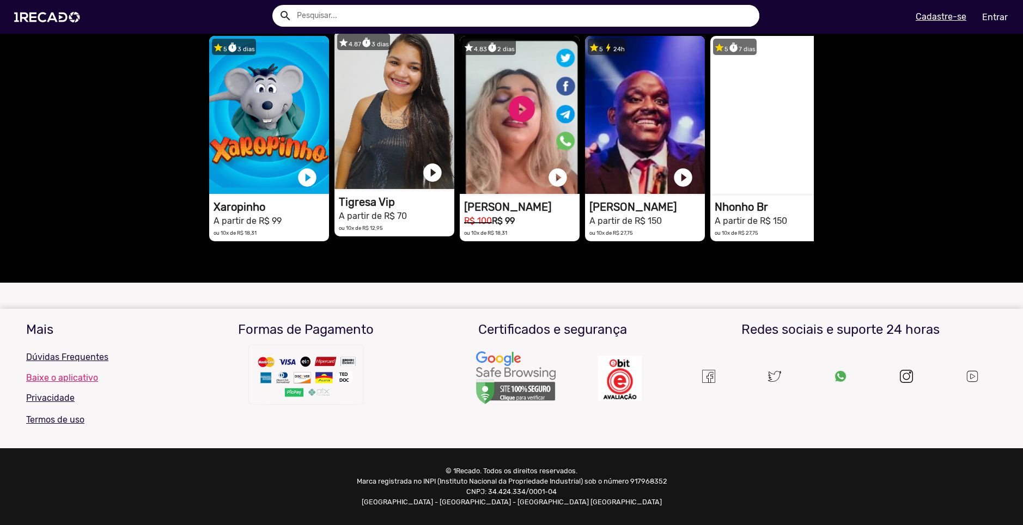
click at [413, 196] on h1 "Tigresa Vip" at bounding box center [397, 202] width 116 height 13
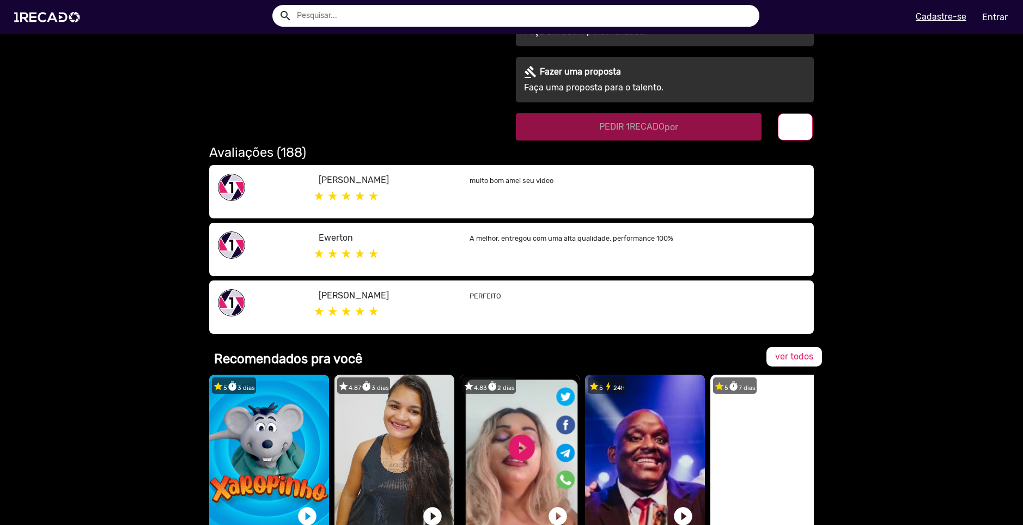
scroll to position [436, 0]
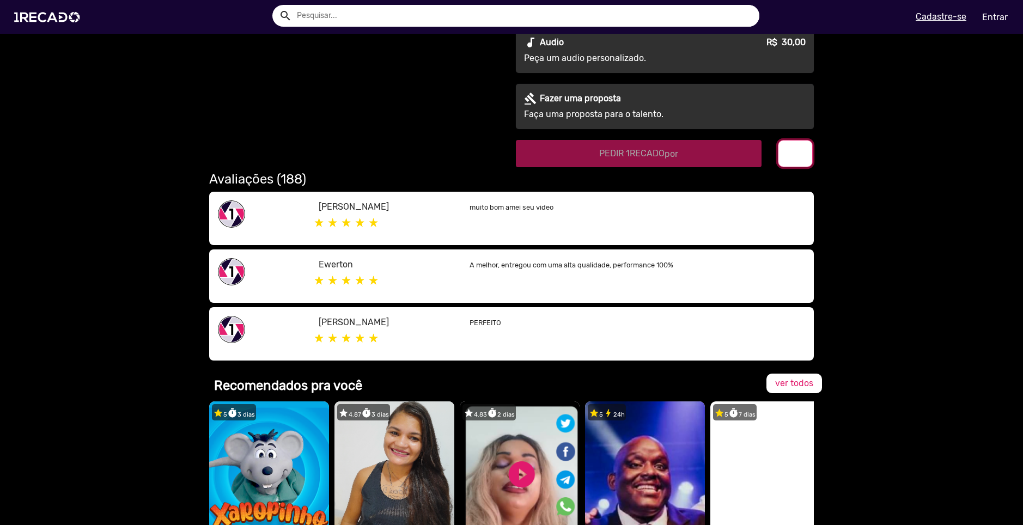
click at [793, 150] on mat-icon "info" at bounding box center [795, 154] width 13 height 13
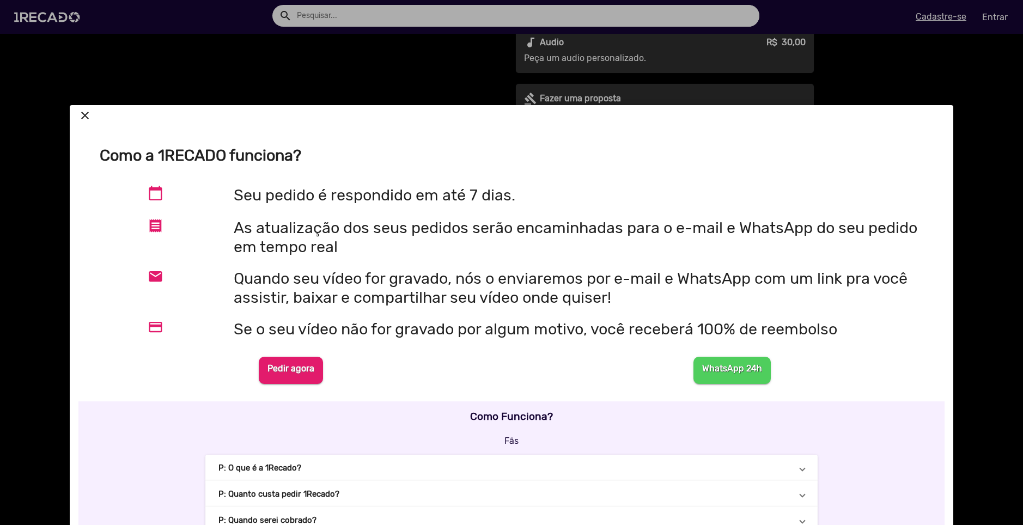
scroll to position [0, 0]
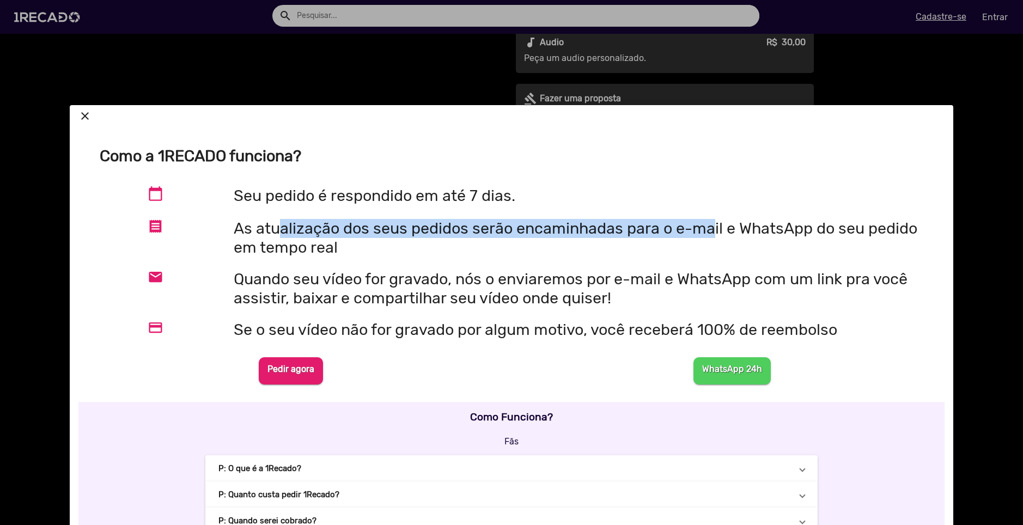
drag, startPoint x: 274, startPoint y: 231, endPoint x: 707, endPoint y: 234, distance: 432.7
click at [707, 234] on h2 "As atualização dos seus pedidos serão encaminhadas para o e-mail e WhatsApp do …" at bounding box center [583, 238] width 699 height 38
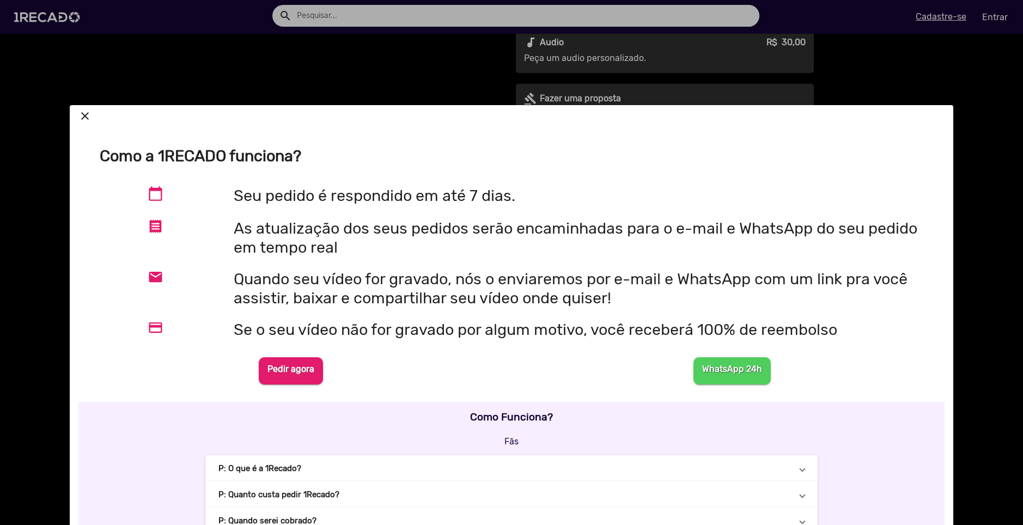
click at [705, 263] on div "As atualização dos seus pedidos serão encaminhadas para o e-mail e WhatsApp do …" at bounding box center [583, 242] width 715 height 46
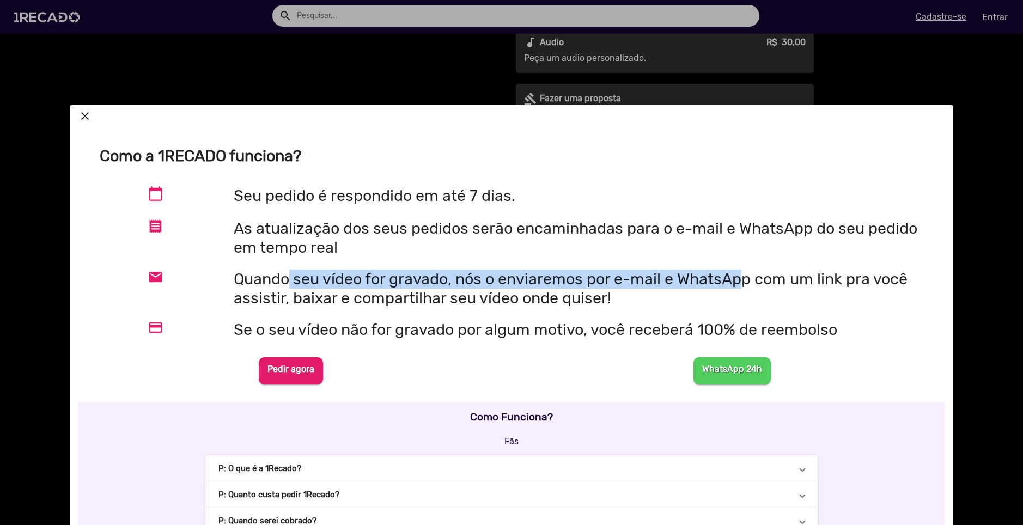
drag, startPoint x: 284, startPoint y: 278, endPoint x: 736, endPoint y: 279, distance: 451.8
click at [736, 279] on h2 "Quando seu vídeo for gravado, nós o enviaremos por e-mail e WhatsApp com um lin…" at bounding box center [583, 289] width 699 height 38
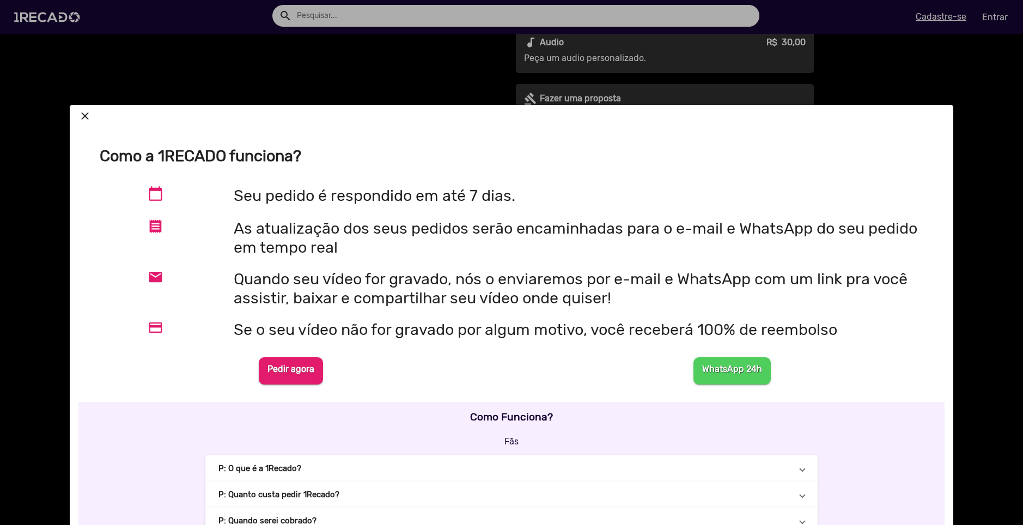
click at [737, 320] on h2 "Se o seu vídeo não for gravado por algum motivo, você receberá 100% de reembolso" at bounding box center [583, 329] width 699 height 19
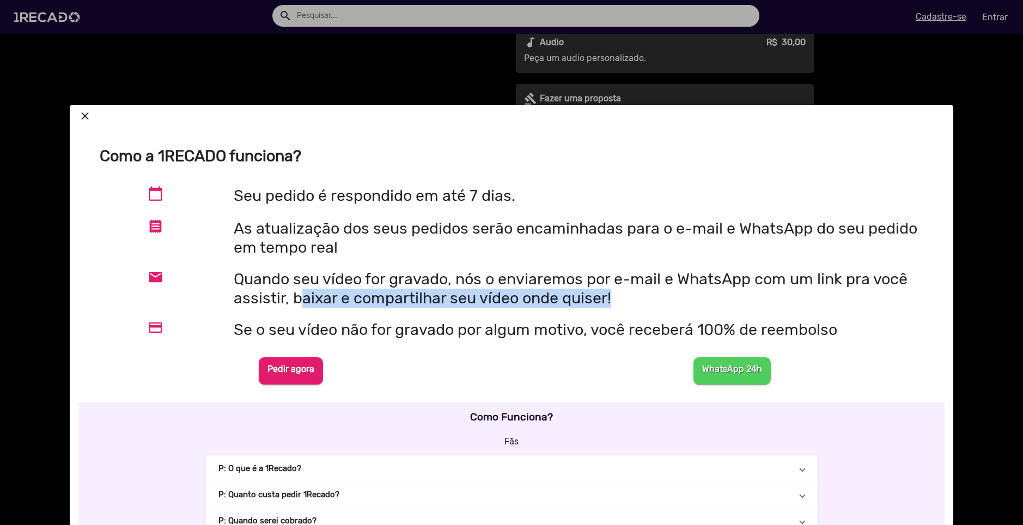
drag, startPoint x: 292, startPoint y: 304, endPoint x: 608, endPoint y: 305, distance: 316.6
click at [608, 305] on h2 "Quando seu vídeo for gravado, nós o enviaremos por e-mail e WhatsApp com um lin…" at bounding box center [583, 289] width 699 height 38
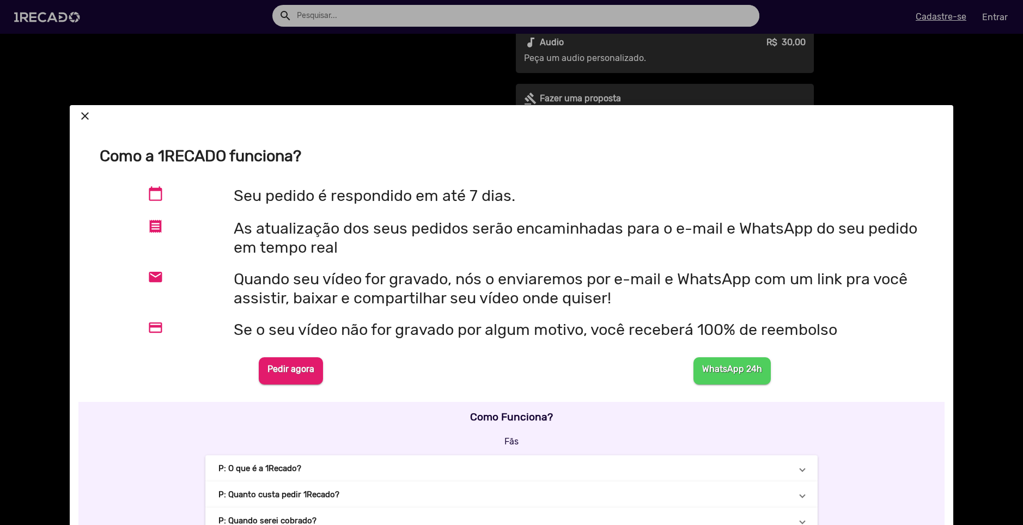
click at [602, 323] on h2 "Se o seu vídeo não for gravado por algum motivo, você receberá 100% de reembolso" at bounding box center [583, 329] width 699 height 19
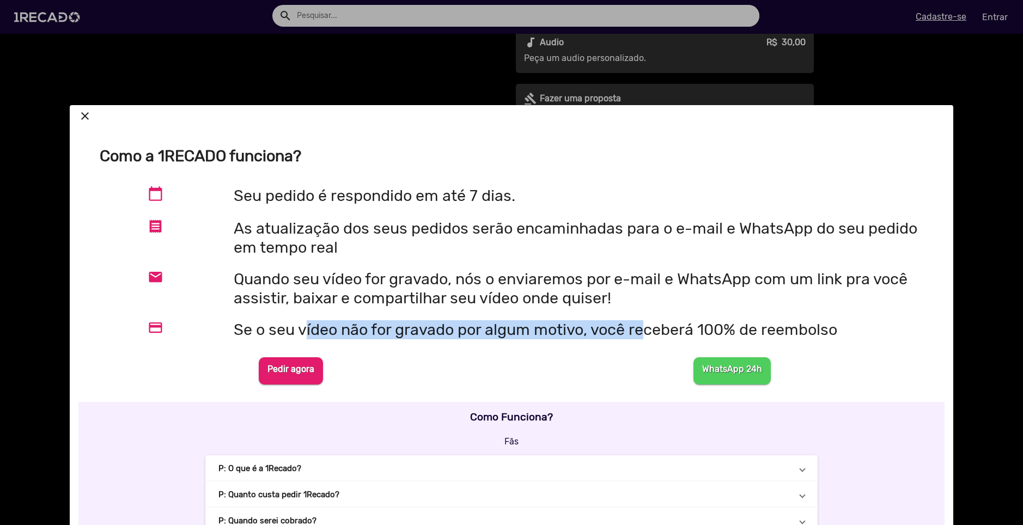
drag, startPoint x: 299, startPoint y: 326, endPoint x: 637, endPoint y: 330, distance: 338.5
click at [637, 330] on h2 "Se o seu vídeo não for gravado por algum motivo, você receberá 100% de reembolso" at bounding box center [583, 329] width 699 height 19
click at [614, 337] on h2 "Se o seu vídeo não for gravado por algum motivo, você receberá 100% de reembolso" at bounding box center [583, 329] width 699 height 19
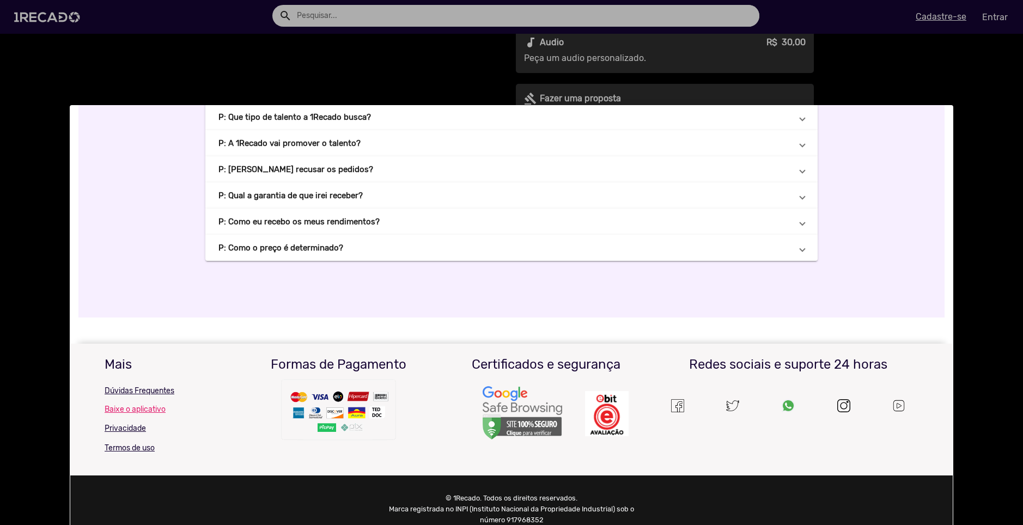
scroll to position [665, 0]
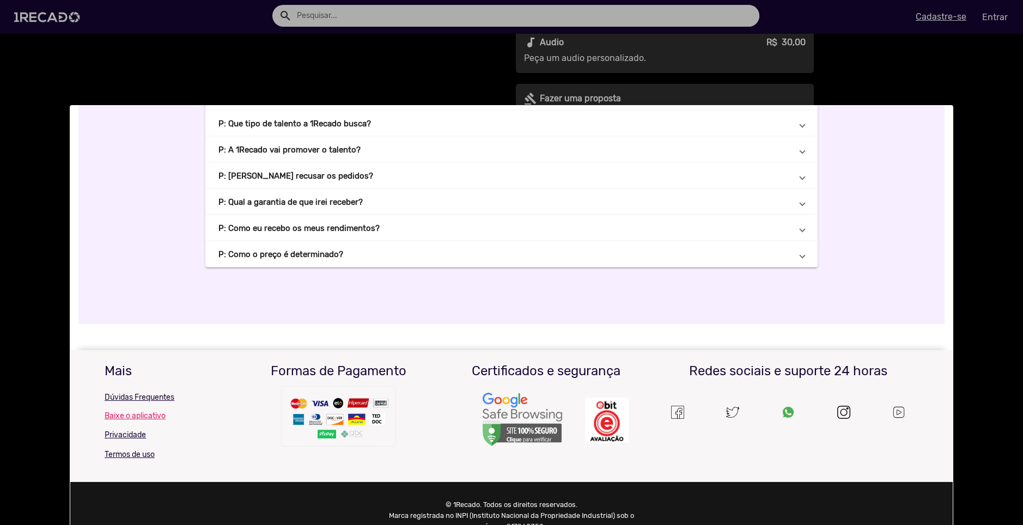
click at [478, 184] on mat-expansion-panel-header "P: [PERSON_NAME] recusar os pedidos?" at bounding box center [511, 176] width 613 height 26
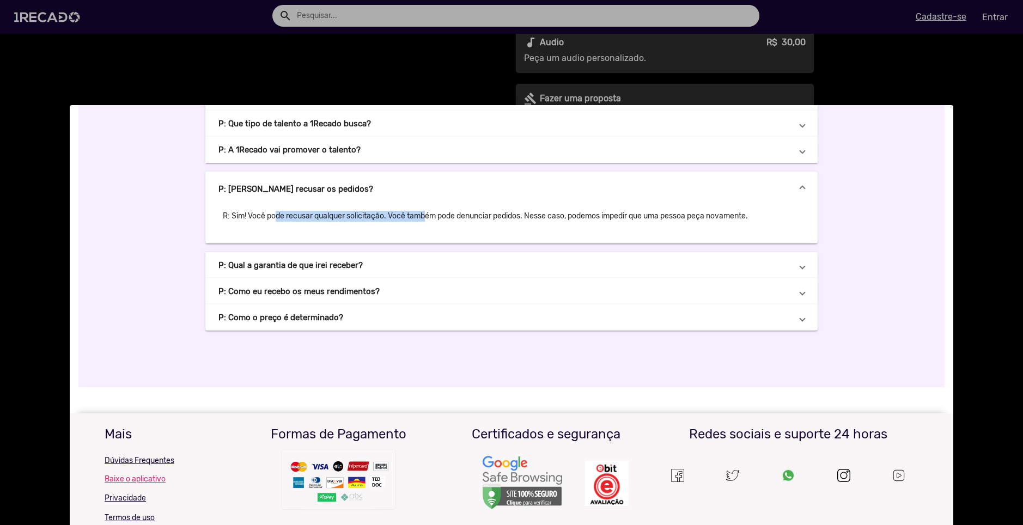
drag, startPoint x: 268, startPoint y: 222, endPoint x: 420, endPoint y: 215, distance: 152.7
click at [420, 215] on p "R: Sim! Você pode recusar qualquer solicitação. Você também pode denunciar pedi…" at bounding box center [512, 217] width 586 height 20
click at [464, 228] on div "R: Sim! Você pode recusar qualquer solicitação. Você também pode denunciar pedi…" at bounding box center [511, 225] width 613 height 37
drag, startPoint x: 527, startPoint y: 221, endPoint x: 651, endPoint y: 221, distance: 123.7
click at [651, 221] on p "R: Sim! Você pode recusar qualquer solicitação. Você também pode denunciar pedi…" at bounding box center [512, 217] width 586 height 20
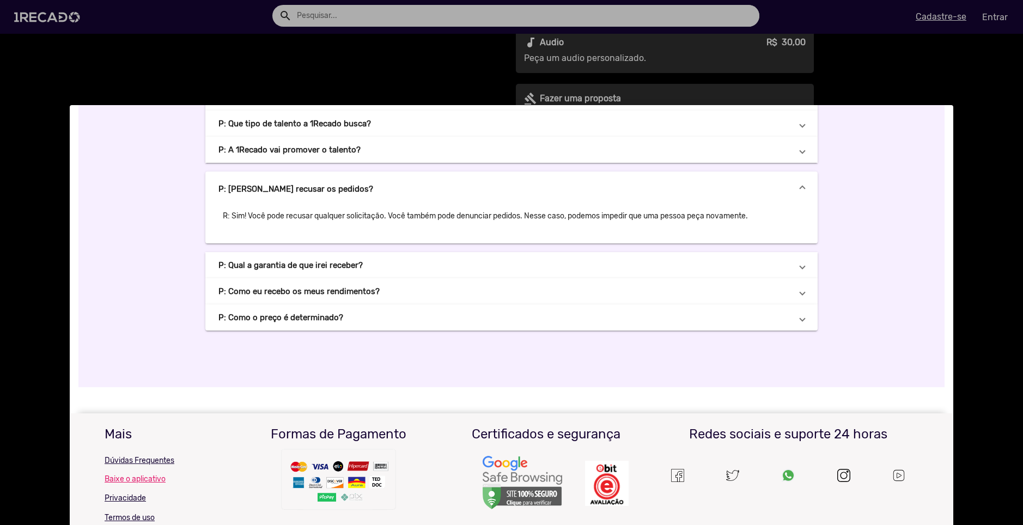
click at [656, 228] on div "R: Sim! Você pode recusar qualquer solicitação. Você também pode denunciar pedi…" at bounding box center [511, 225] width 613 height 37
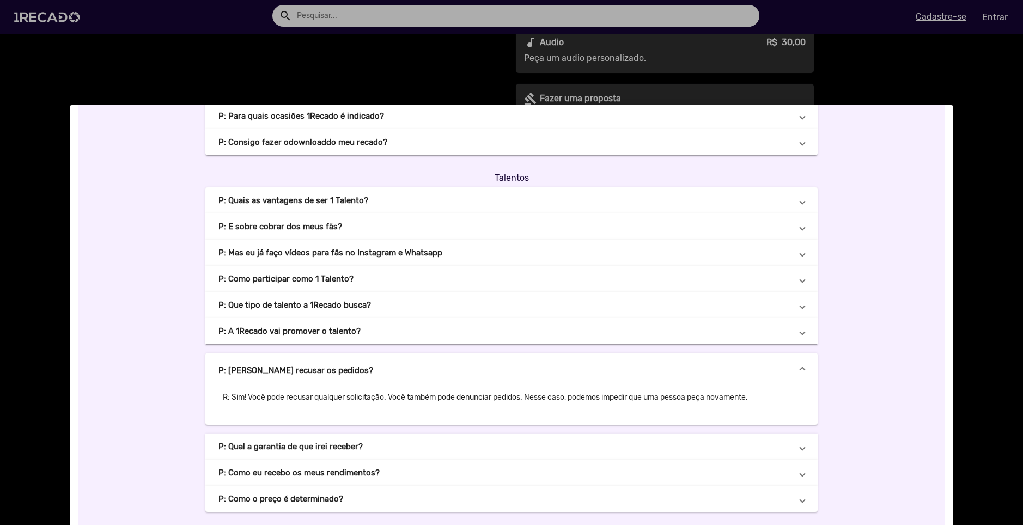
scroll to position [447, 0]
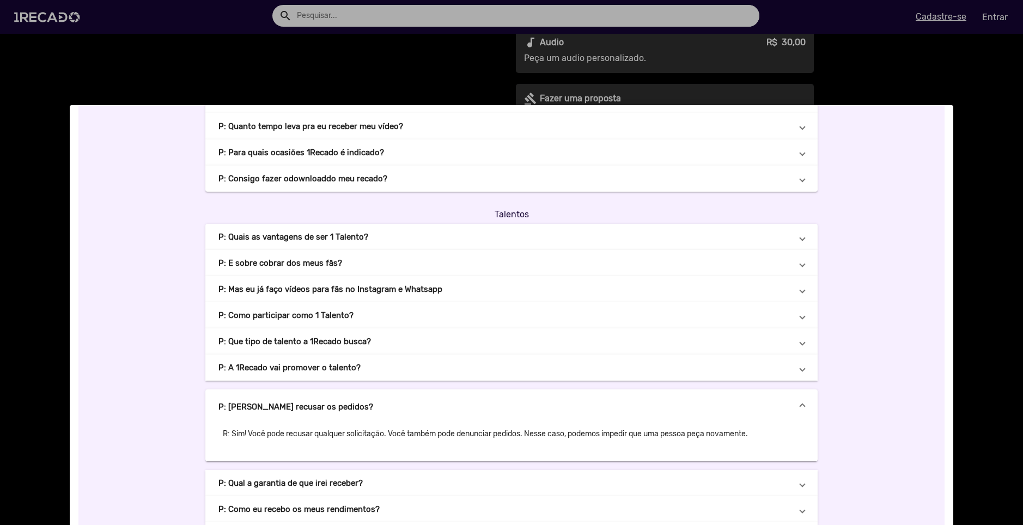
click at [578, 323] on mat-expansion-panel-header "P: Como participar como 1 Talento?" at bounding box center [511, 315] width 613 height 26
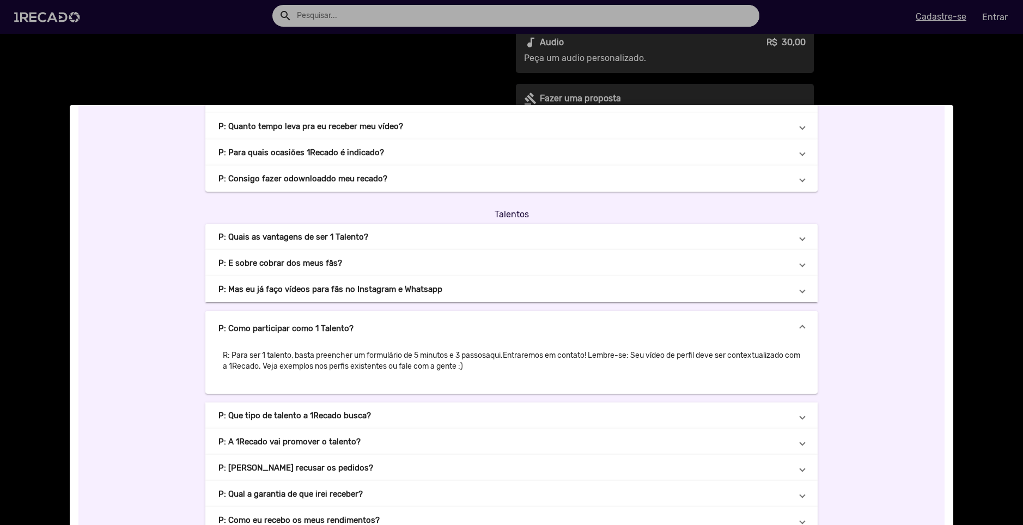
click at [586, 338] on mat-expansion-panel-header "P: Como participar como 1 Talento?" at bounding box center [511, 328] width 613 height 35
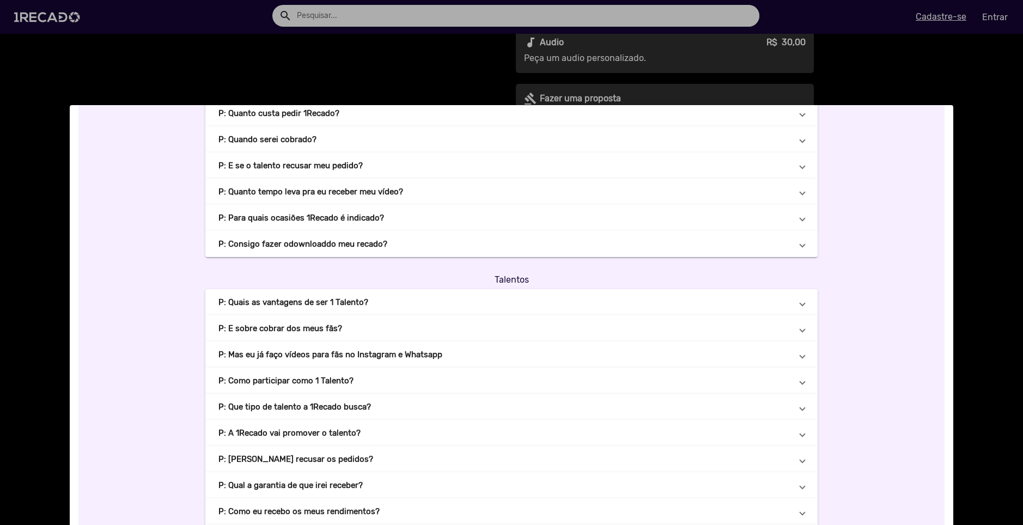
scroll to position [338, 0]
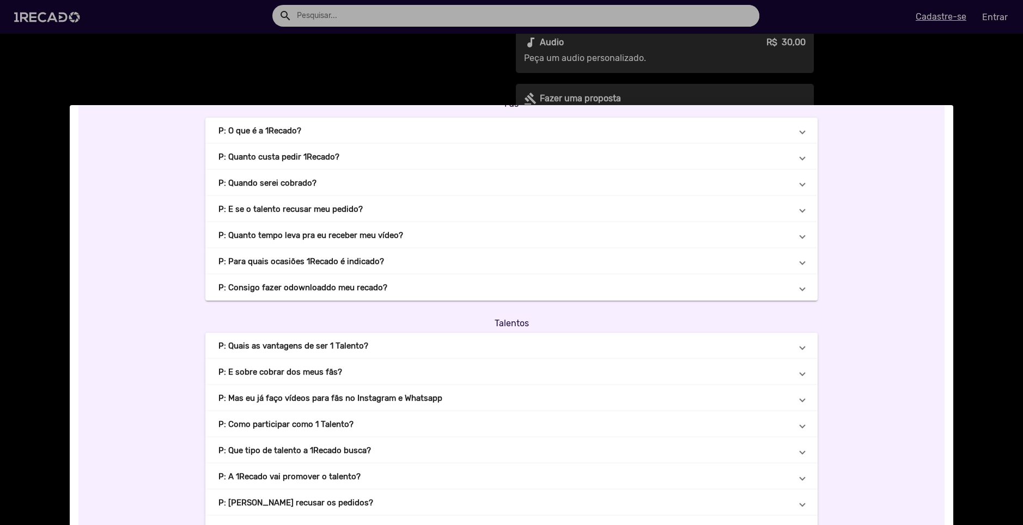
click at [538, 372] on mat-panel-title "P: E sobre cobrar dos meus fãs?" at bounding box center [505, 372] width 573 height 11
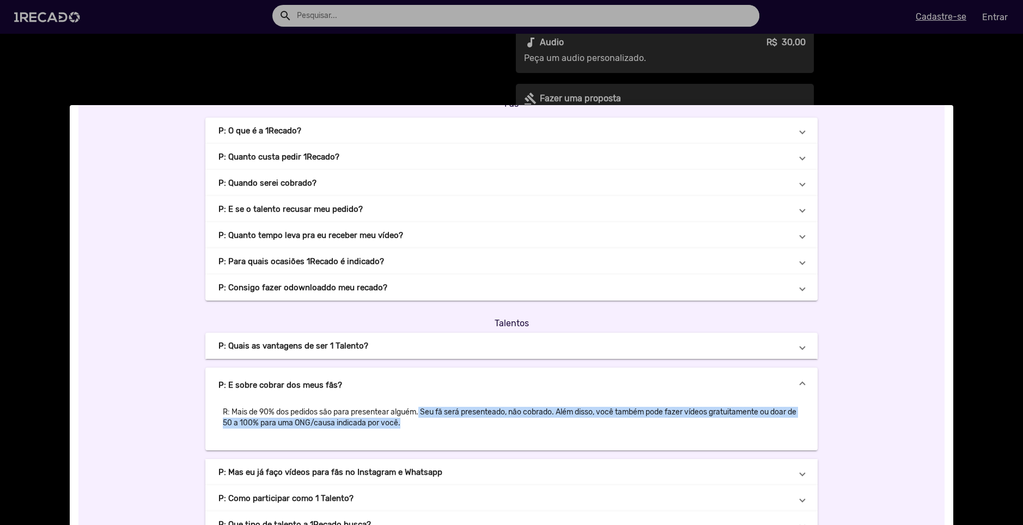
drag, startPoint x: 419, startPoint y: 406, endPoint x: 522, endPoint y: 419, distance: 104.4
click at [522, 419] on p "R: Mais de 90% dos pedidos são para presentear alguém. Seu fã será presenteado,…" at bounding box center [512, 418] width 586 height 31
click at [532, 426] on p "R: Mais de 90% dos pedidos são para presentear alguém. Seu fã será presenteado,…" at bounding box center [512, 418] width 586 height 31
drag, startPoint x: 559, startPoint y: 415, endPoint x: 808, endPoint y: 407, distance: 249.7
click at [808, 407] on div "R: Mais de 90% dos pedidos são para presentear alguém. Seu fã será presenteado,…" at bounding box center [511, 427] width 613 height 48
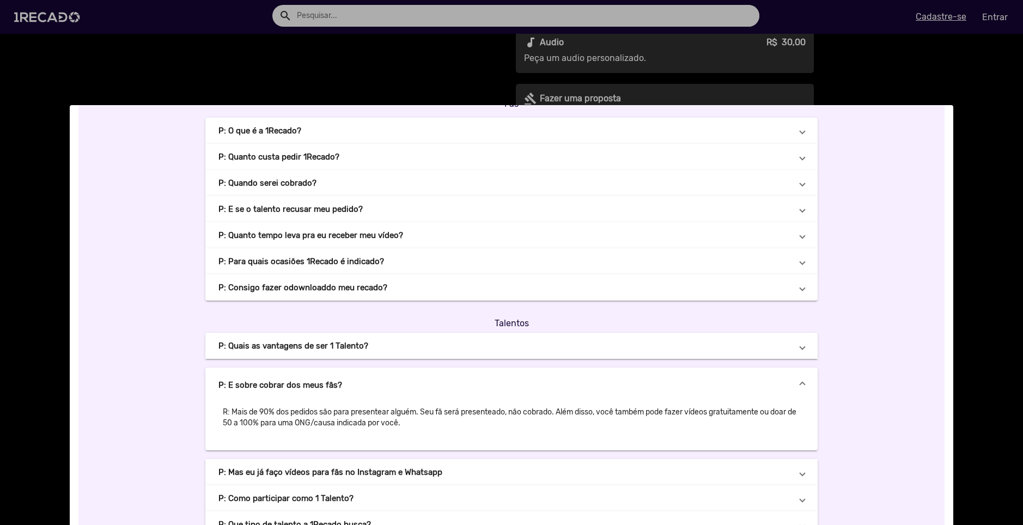
click at [670, 430] on p "R: Mais de 90% dos pedidos são para presentear alguém. Seu fã será presenteado,…" at bounding box center [512, 418] width 586 height 31
click at [395, 387] on mat-panel-title "P: E sobre cobrar dos meus fãs?" at bounding box center [505, 385] width 573 height 11
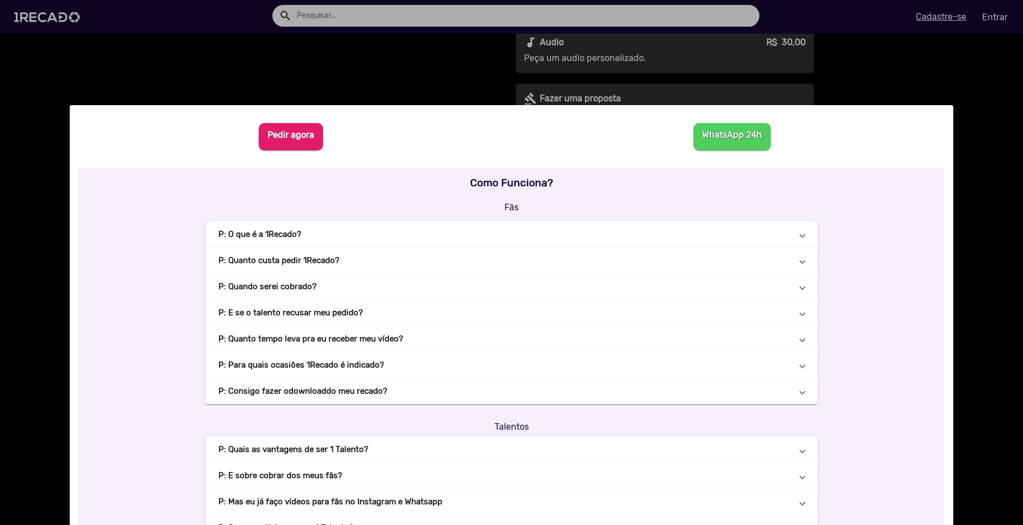
scroll to position [174, 0]
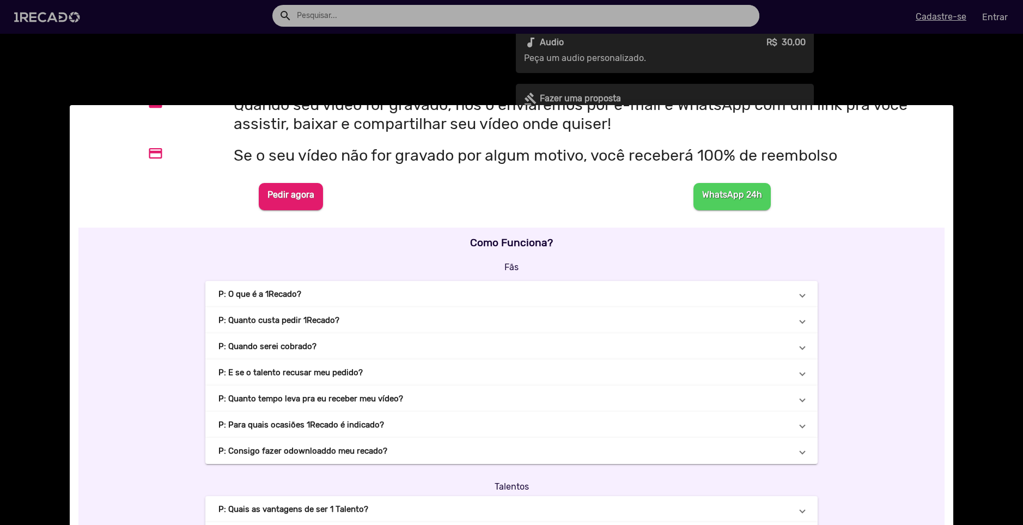
click at [401, 352] on mat-panel-title "P: Quando serei cobrado?" at bounding box center [505, 346] width 573 height 11
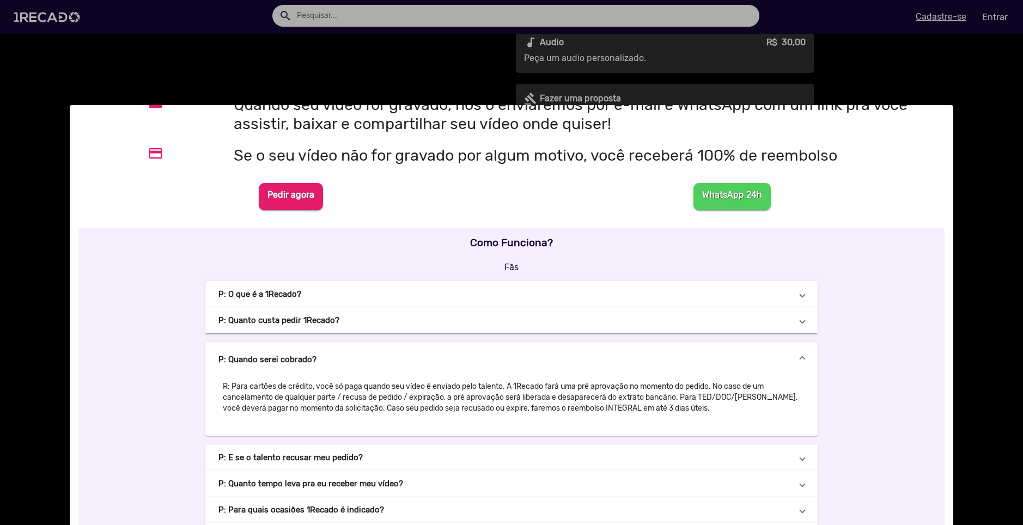
click at [401, 352] on mat-expansion-panel-header "P: Quando serei cobrado?" at bounding box center [511, 359] width 613 height 35
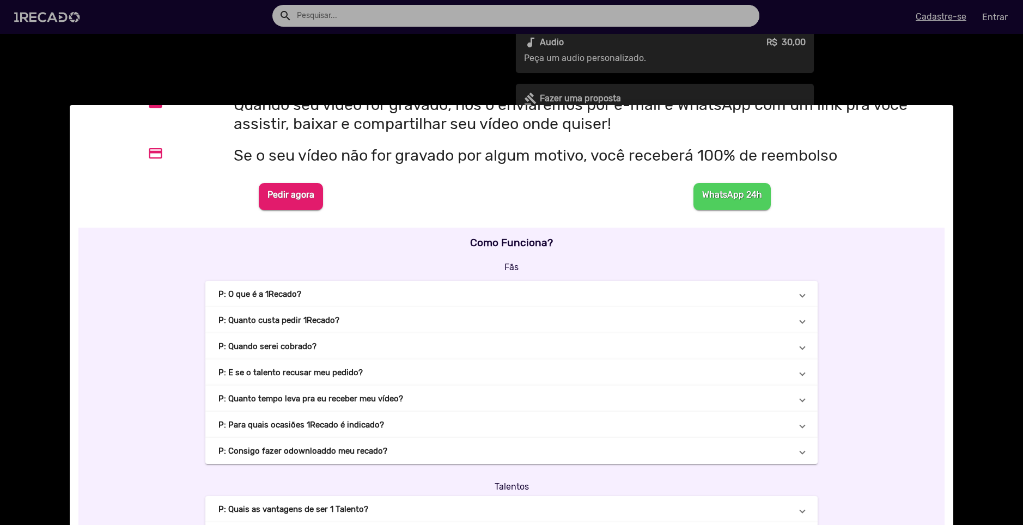
click at [404, 427] on mat-panel-title "P: Para quais ocasiões 1Recado é indicado?" at bounding box center [505, 425] width 573 height 11
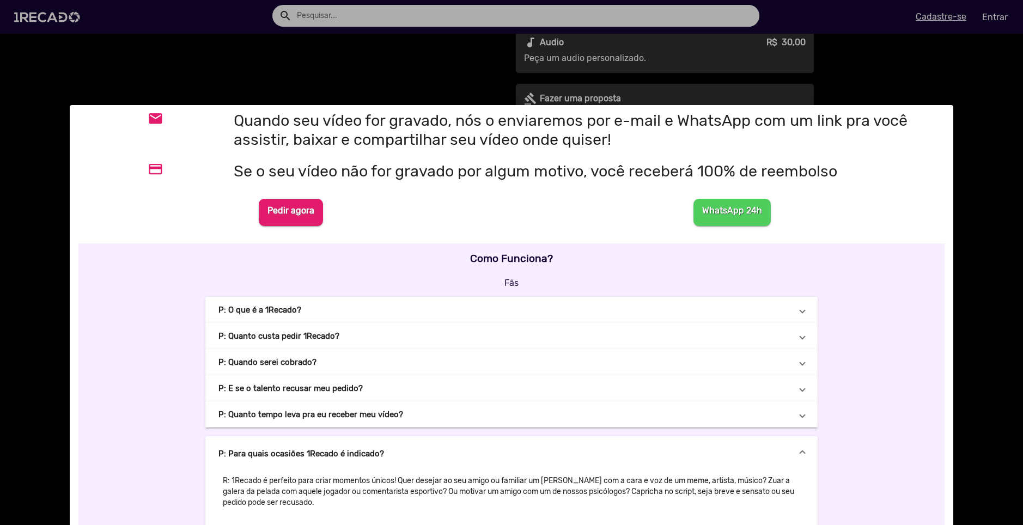
scroll to position [0, 0]
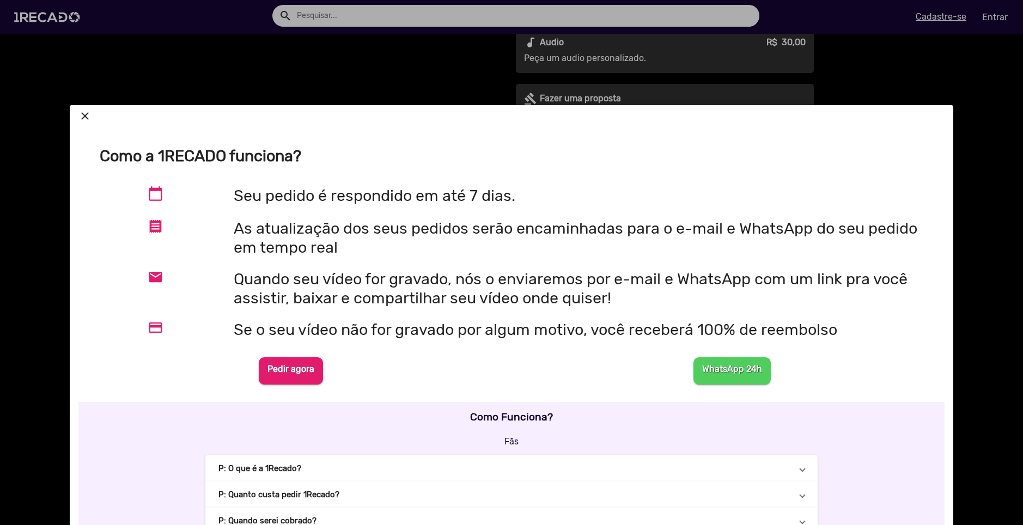
click at [88, 113] on mat-icon "close" at bounding box center [84, 116] width 13 height 13
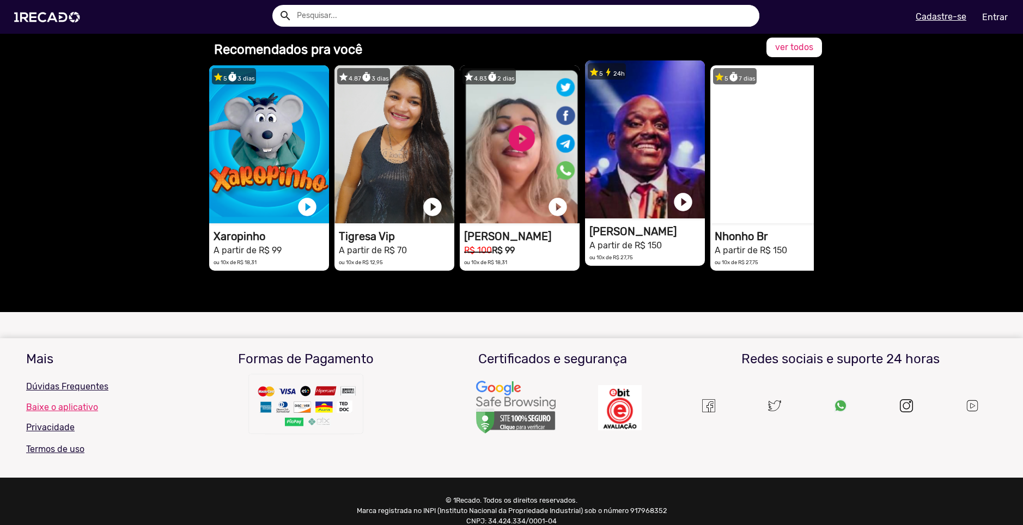
scroll to position [766, 0]
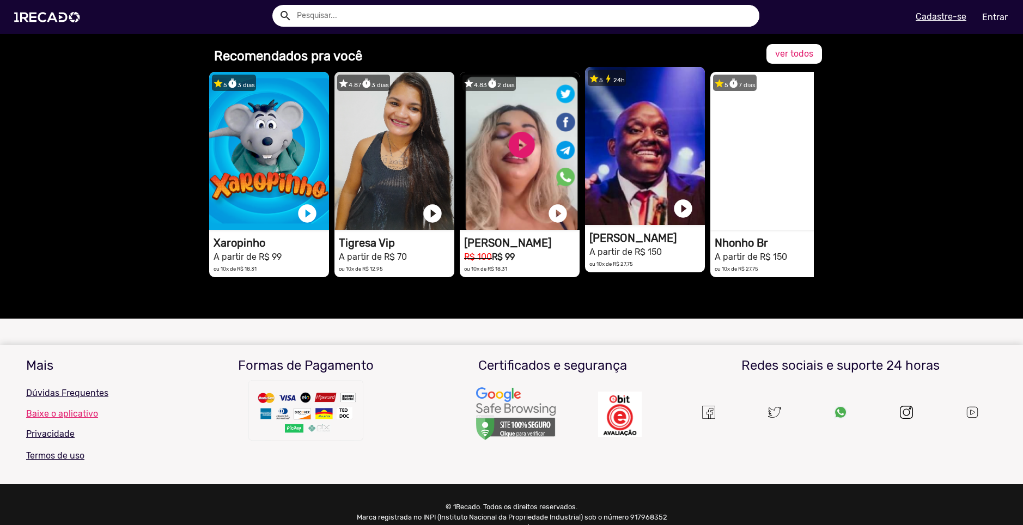
click at [638, 234] on h1 "[PERSON_NAME]" at bounding box center [648, 238] width 116 height 13
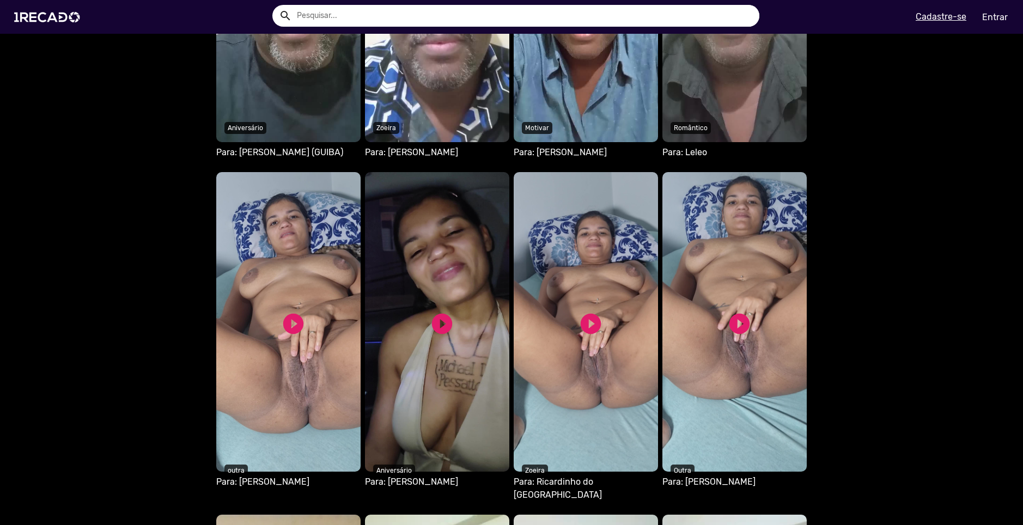
scroll to position [872, 0]
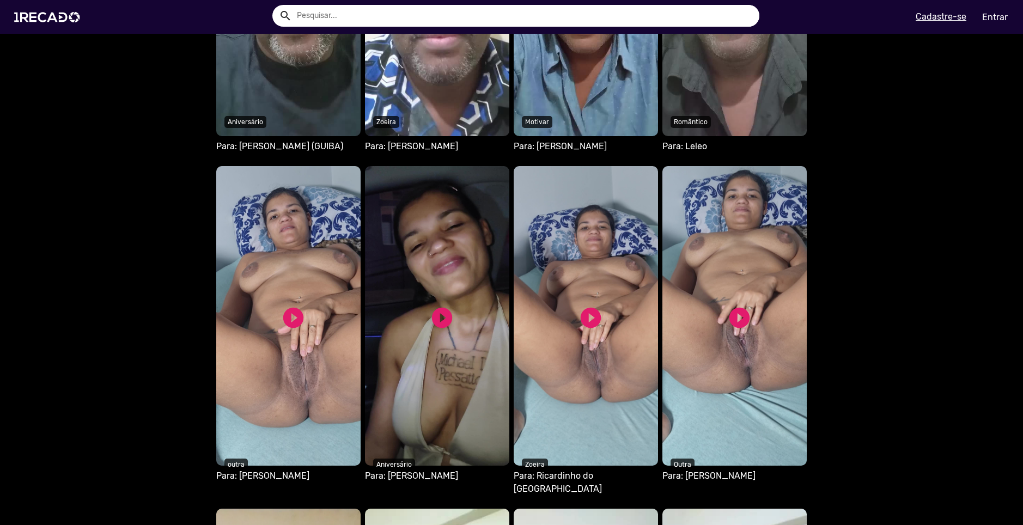
drag, startPoint x: 457, startPoint y: 274, endPoint x: 900, endPoint y: 315, distance: 444.5
click at [900, 315] on span "Vídeos públicos recentes Seu navegador não reproduz vídeo em HTML5 play_circle_…" at bounding box center [511, 344] width 1023 height 1111
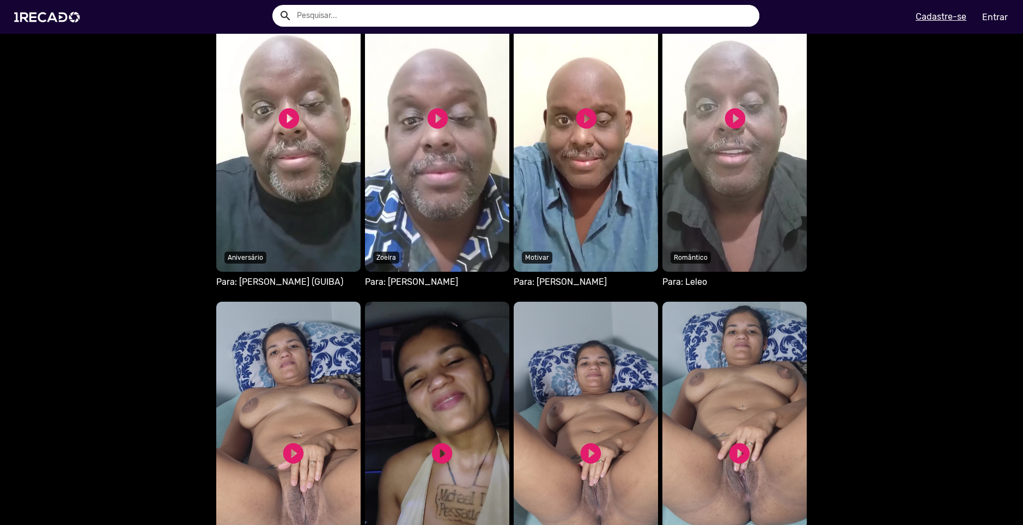
scroll to position [490, 0]
